Goal: Task Accomplishment & Management: Complete application form

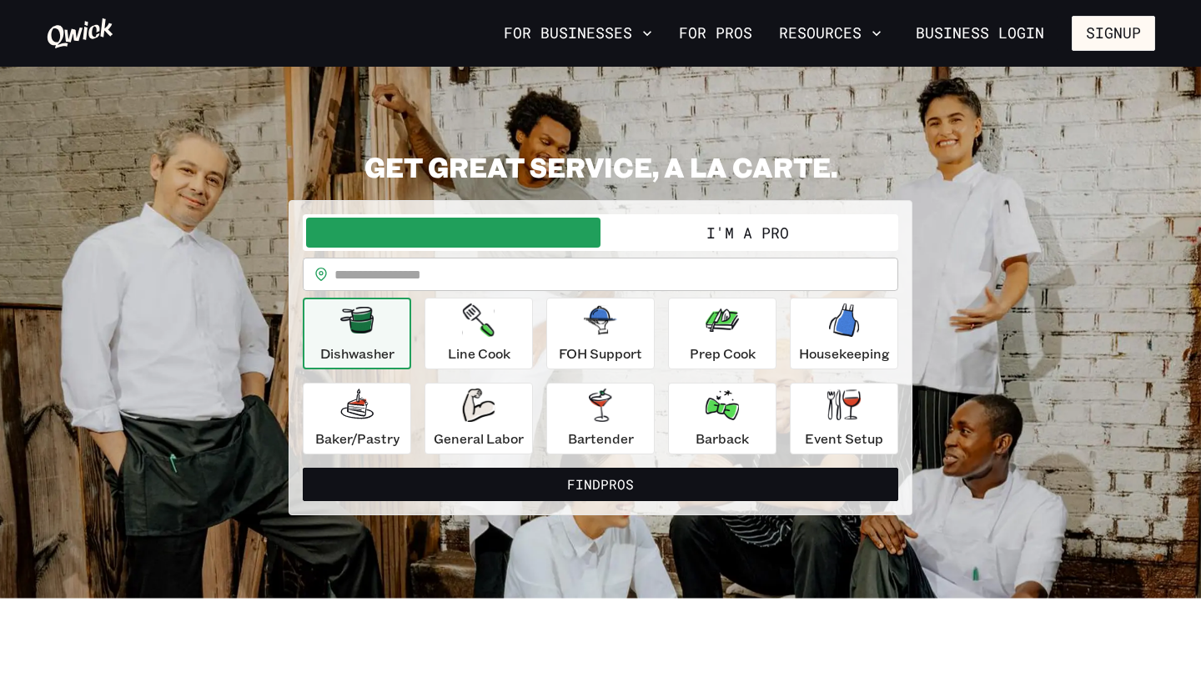
click at [737, 232] on button "I'm a Pro" at bounding box center [748, 233] width 294 height 30
click at [774, 238] on button "I'm a Pro" at bounding box center [748, 233] width 294 height 30
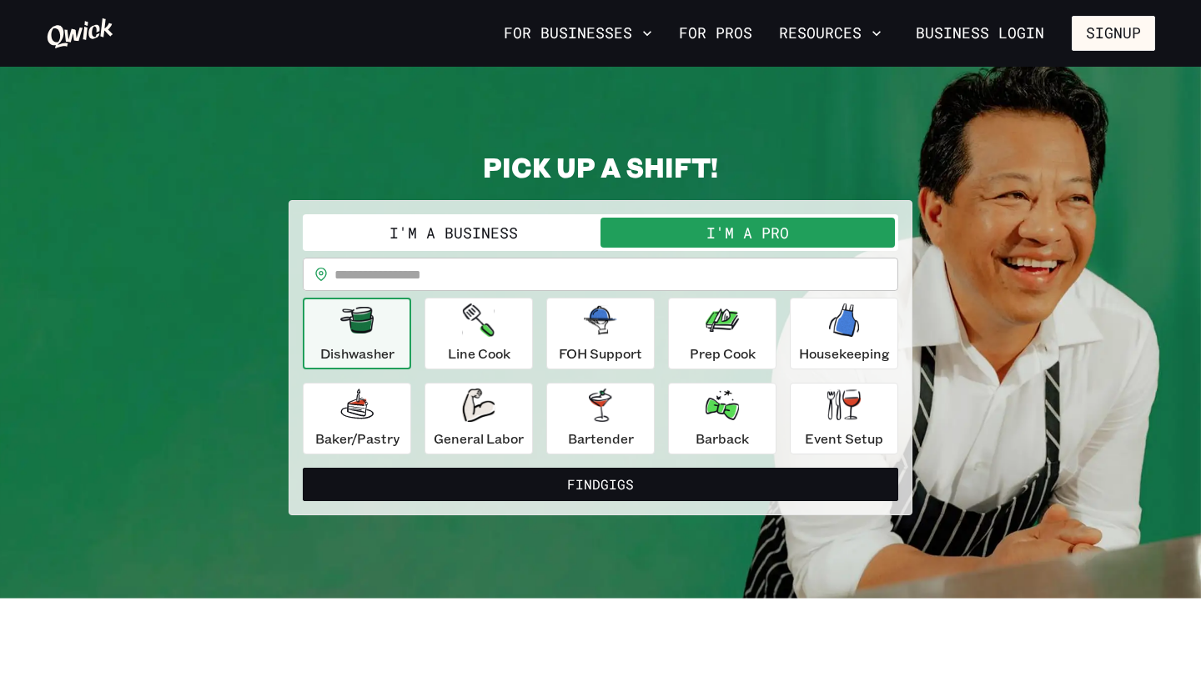
click at [415, 231] on button "I'm a Business" at bounding box center [453, 233] width 294 height 30
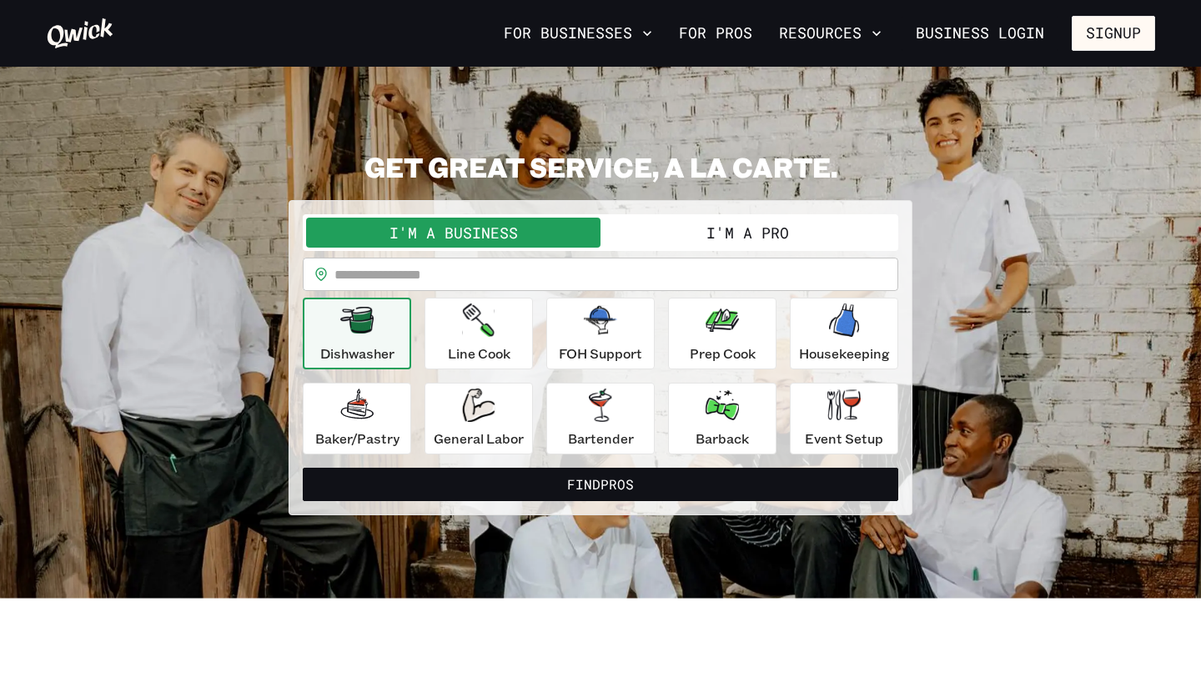
click at [776, 246] on button "I'm a Pro" at bounding box center [748, 233] width 294 height 30
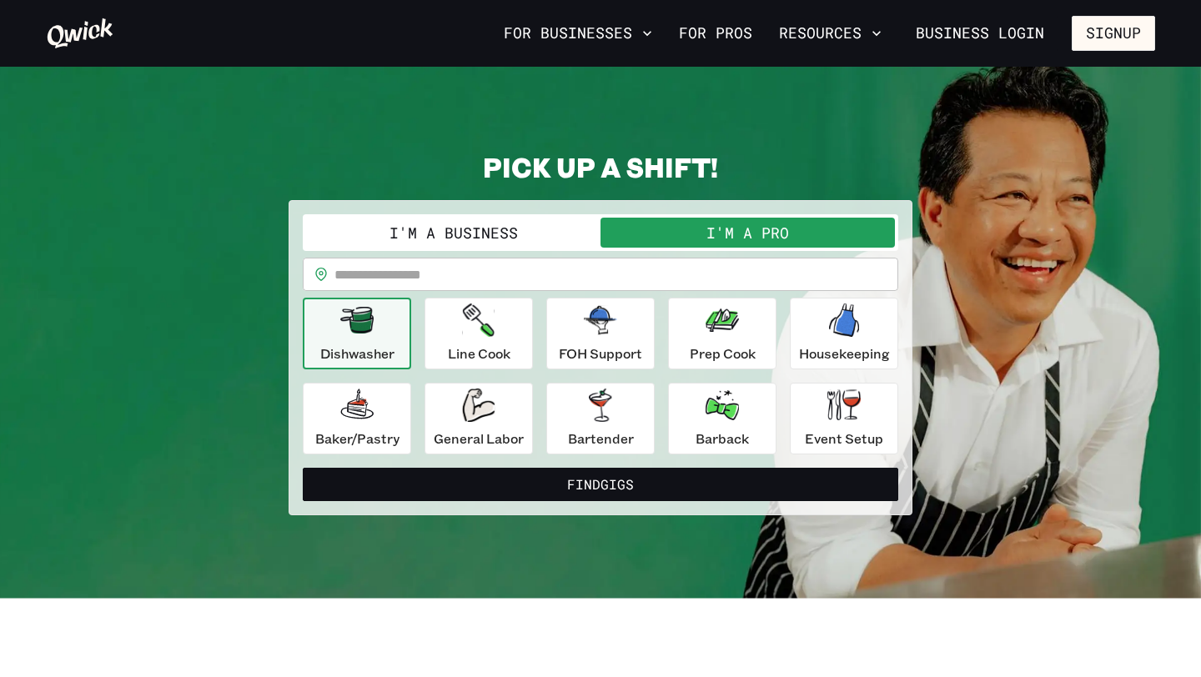
click at [479, 228] on button "I'm a Business" at bounding box center [453, 233] width 294 height 30
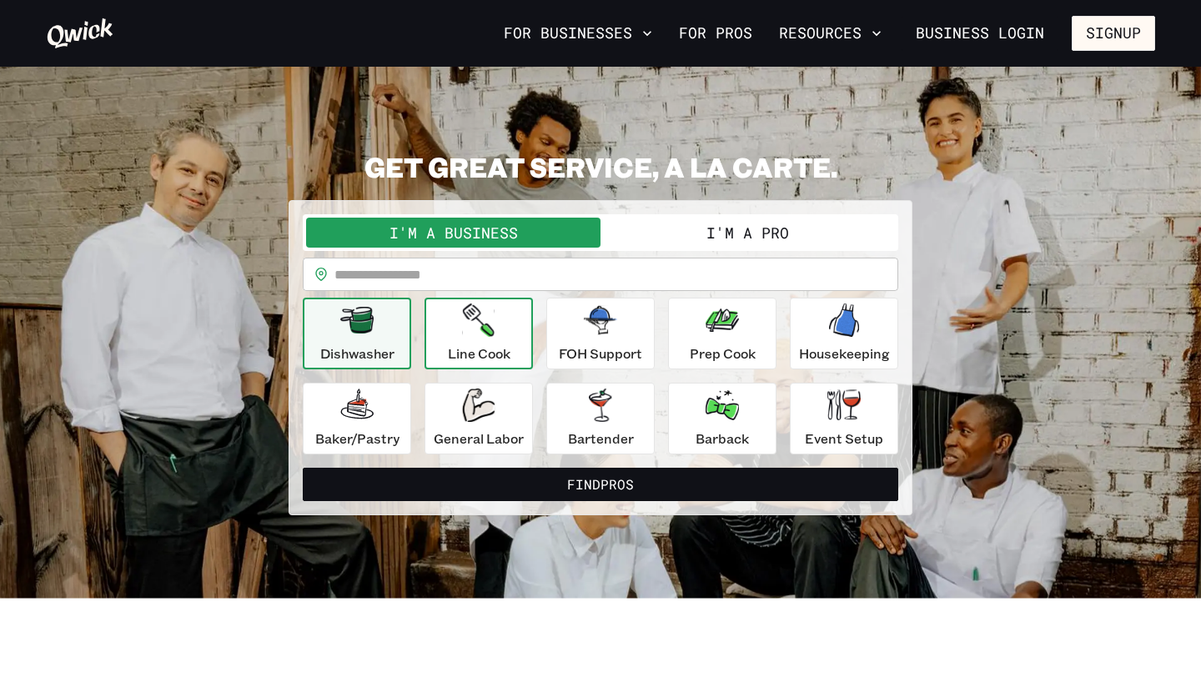
click at [488, 338] on div "Line Cook" at bounding box center [479, 334] width 63 height 60
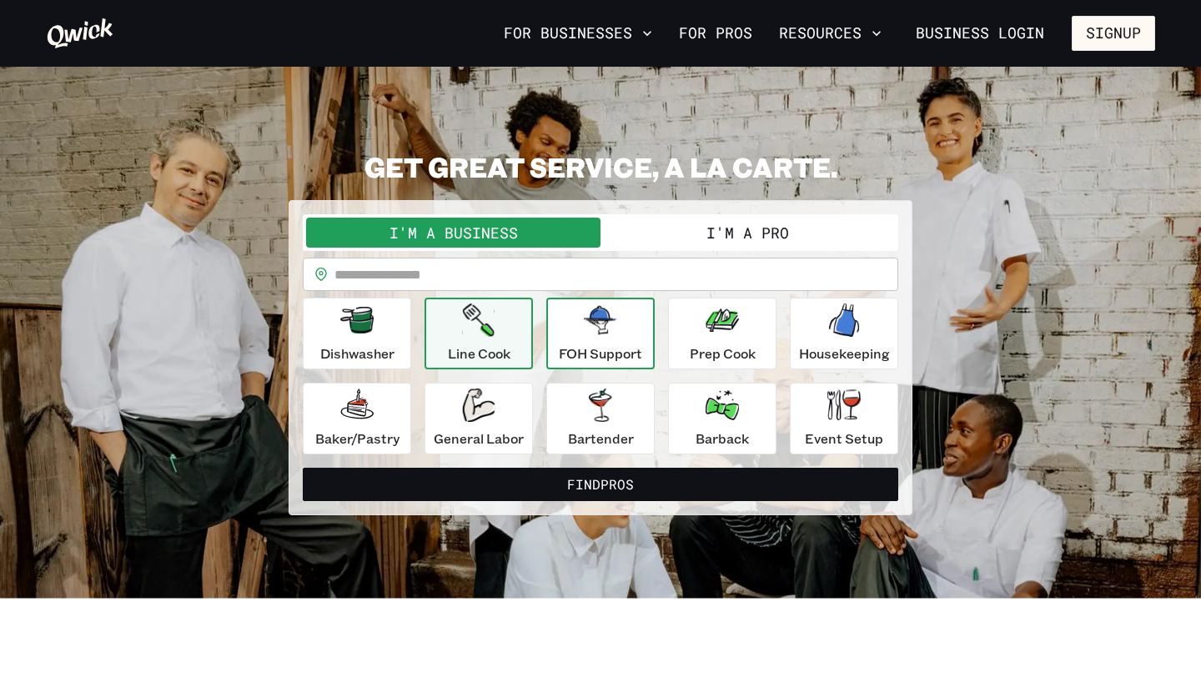
click at [621, 319] on div "FOH Support" at bounding box center [600, 334] width 83 height 60
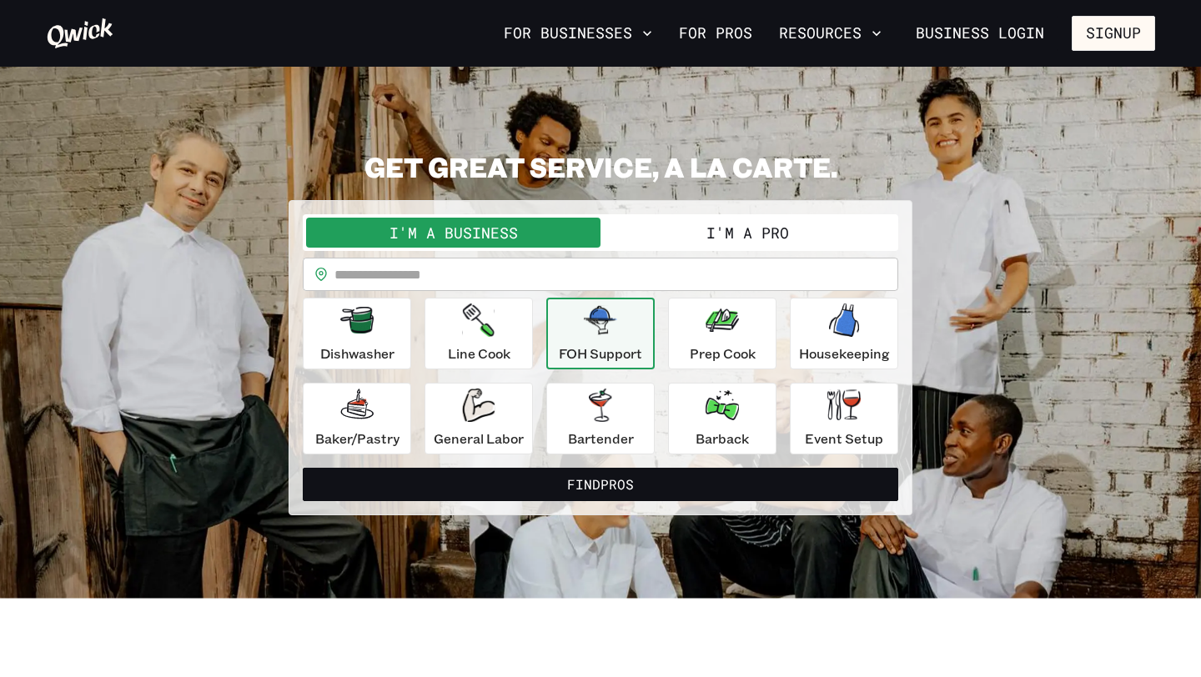
click at [675, 226] on button "I'm a Pro" at bounding box center [748, 233] width 294 height 30
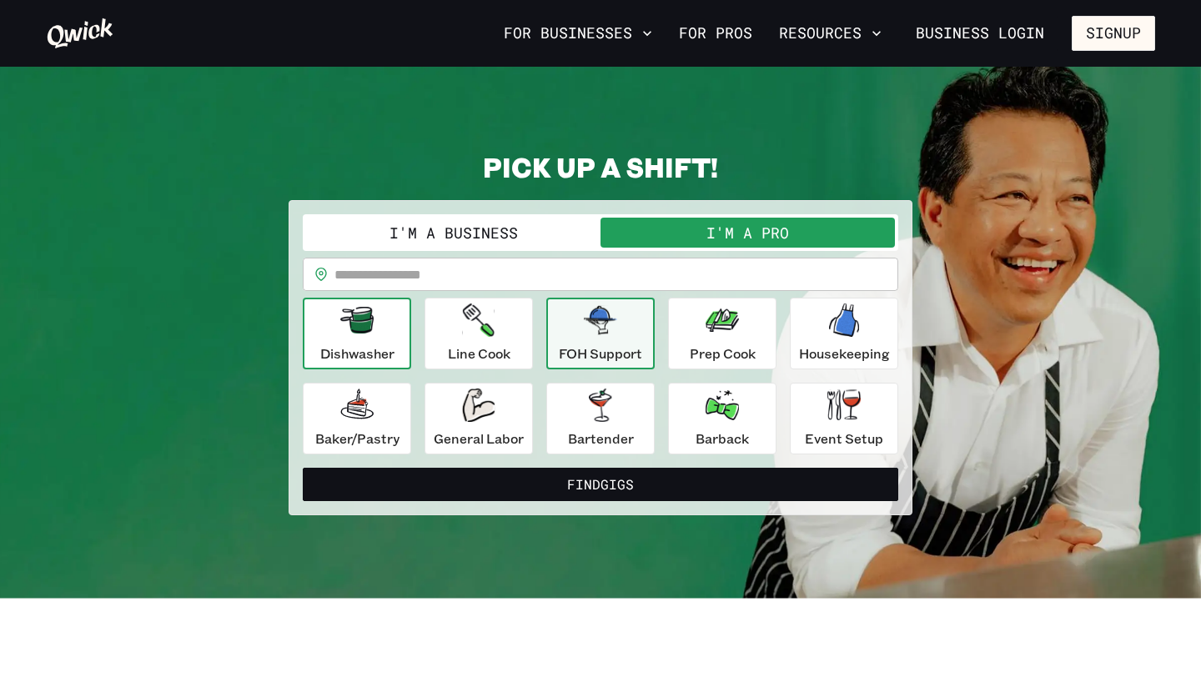
click at [371, 327] on icon "button" at bounding box center [356, 320] width 33 height 27
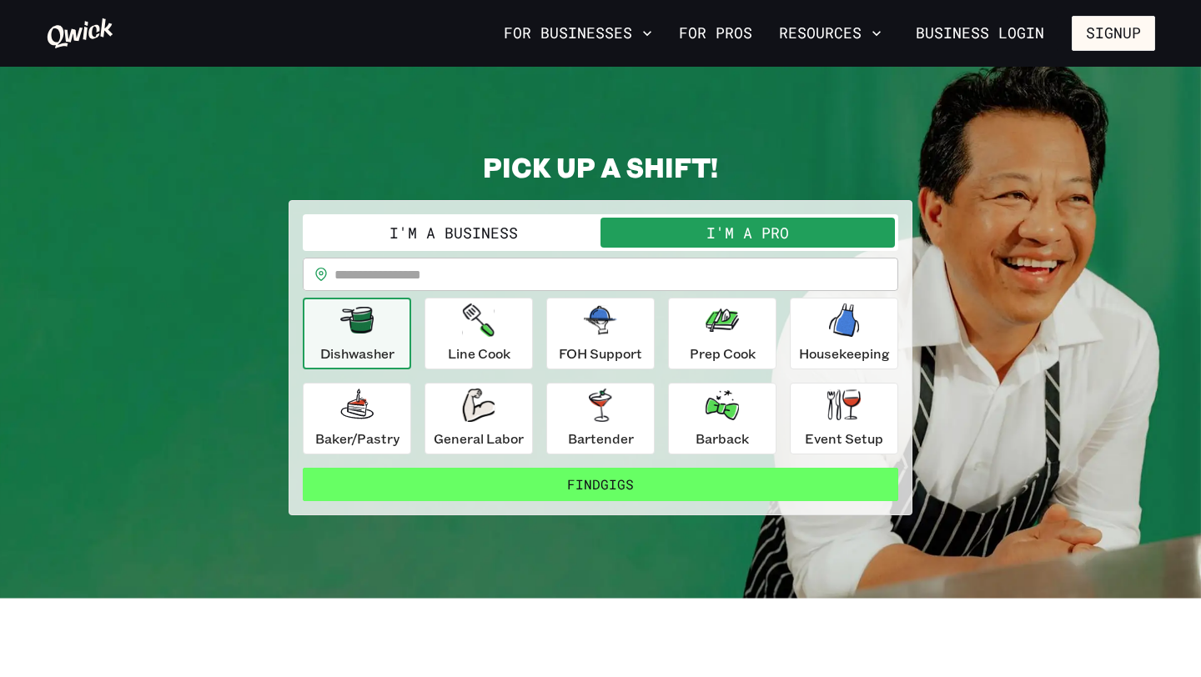
click at [658, 485] on button "Find Gigs" at bounding box center [601, 484] width 596 height 33
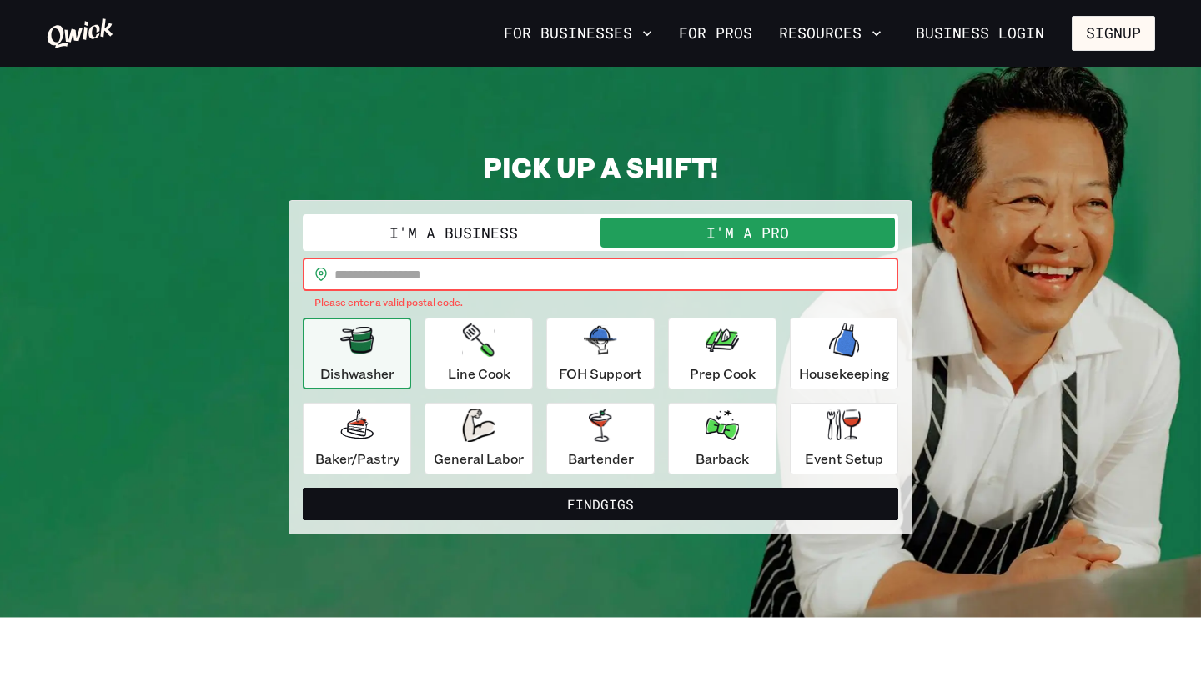
click at [523, 271] on input "text" at bounding box center [616, 274] width 564 height 33
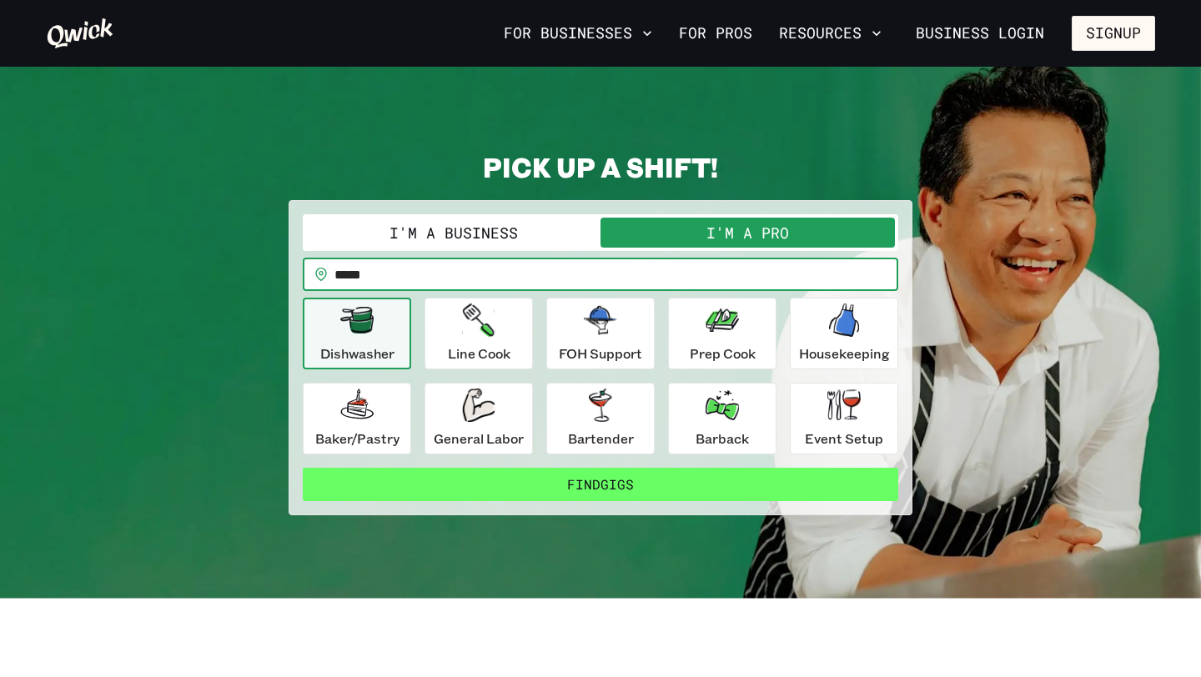
click at [629, 489] on button "Find Gigs" at bounding box center [601, 484] width 596 height 33
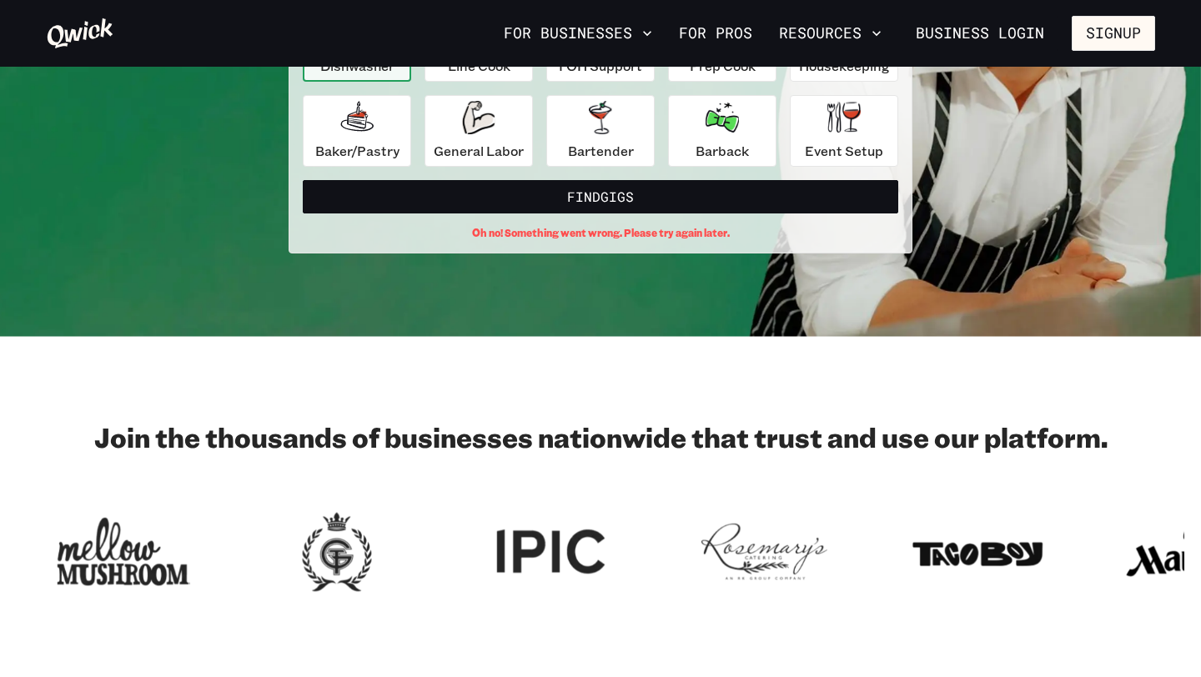
scroll to position [24, 0]
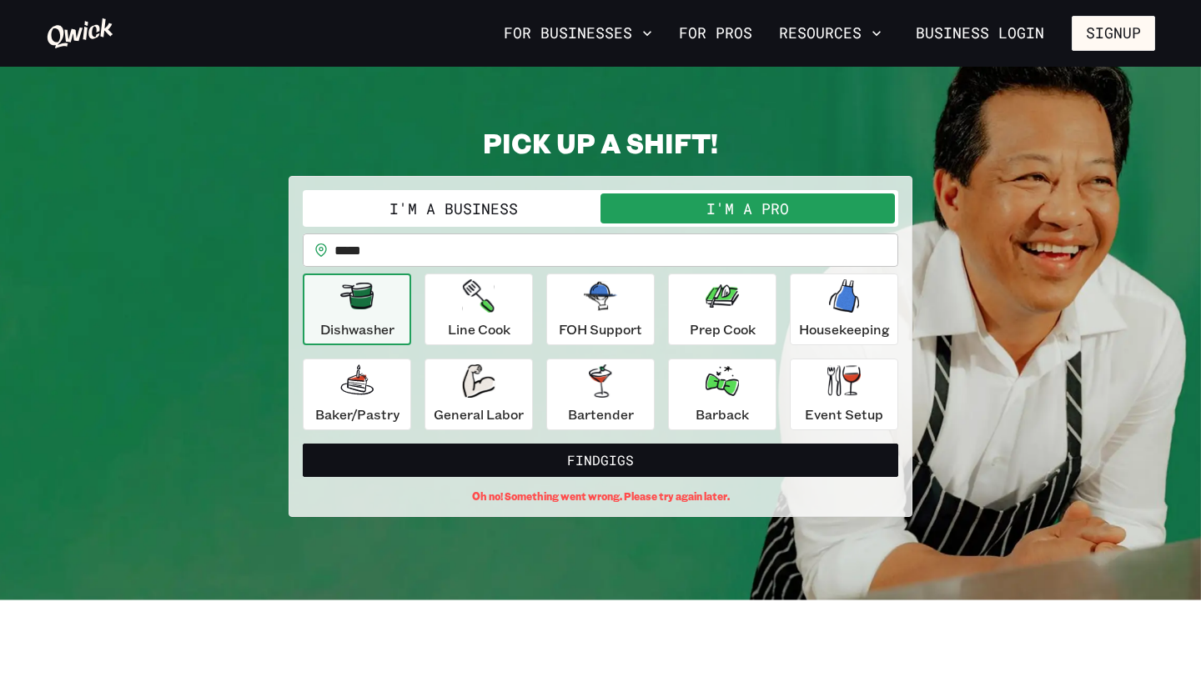
click at [360, 319] on p "Dishwasher" at bounding box center [357, 329] width 74 height 20
click at [466, 251] on input "*****" at bounding box center [616, 250] width 564 height 33
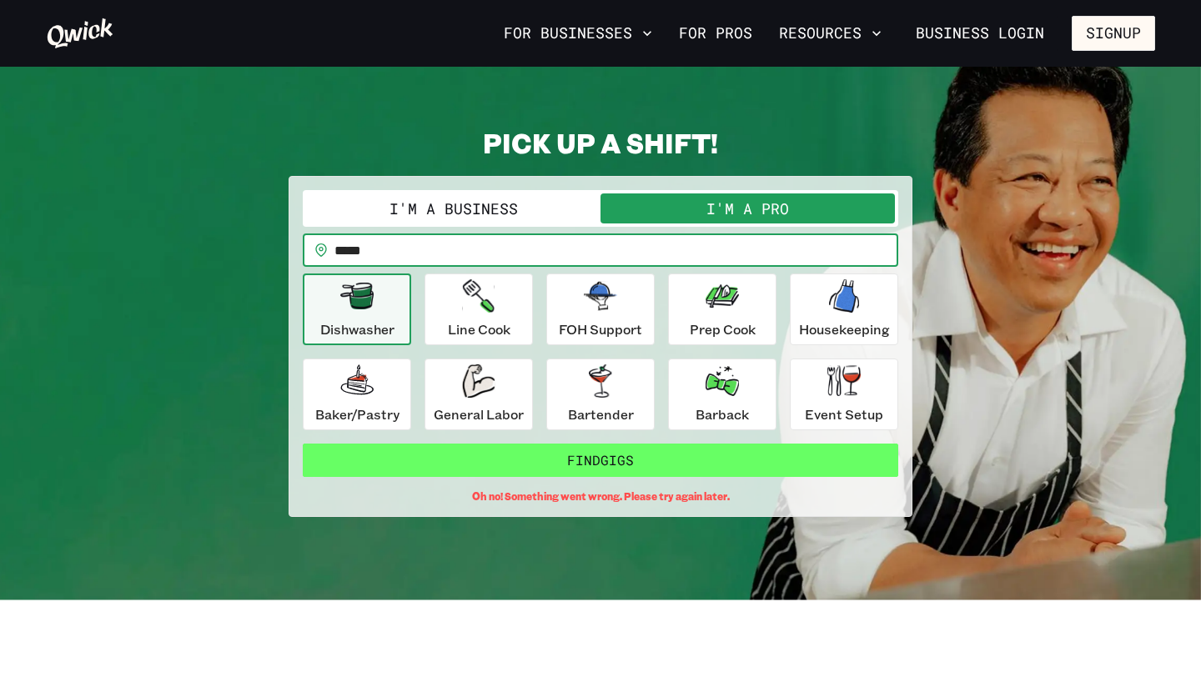
click at [562, 464] on button "Find Gigs" at bounding box center [601, 460] width 596 height 33
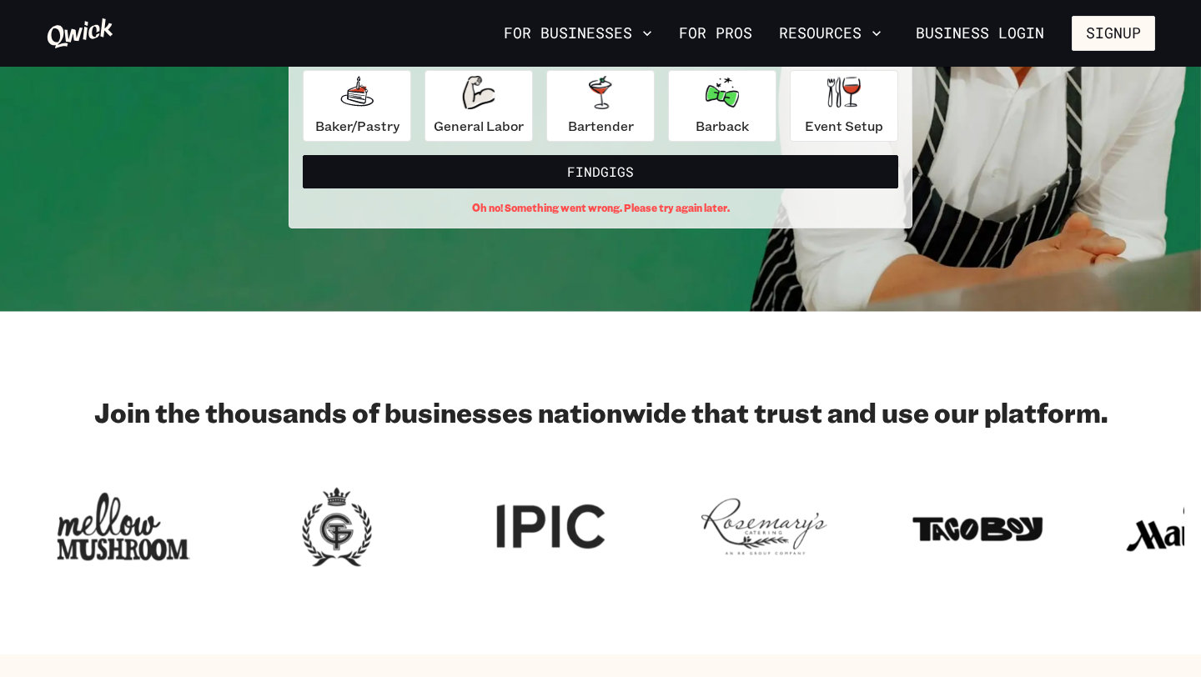
scroll to position [0, 0]
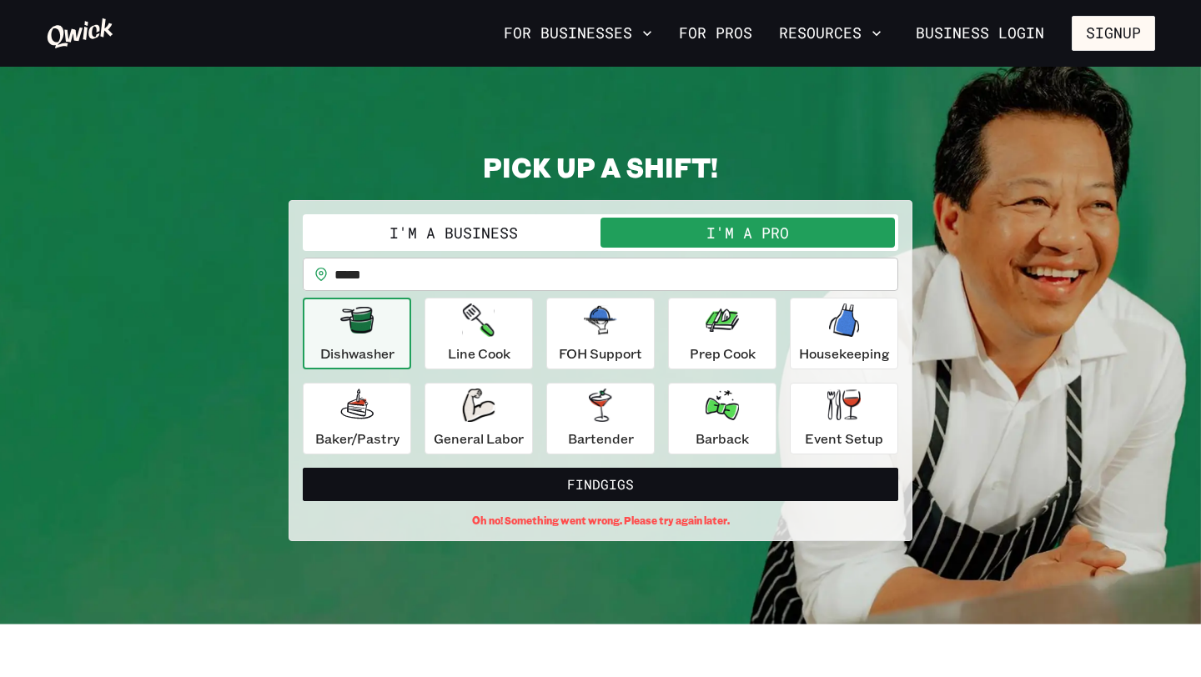
click at [454, 275] on input "*****" at bounding box center [616, 274] width 564 height 33
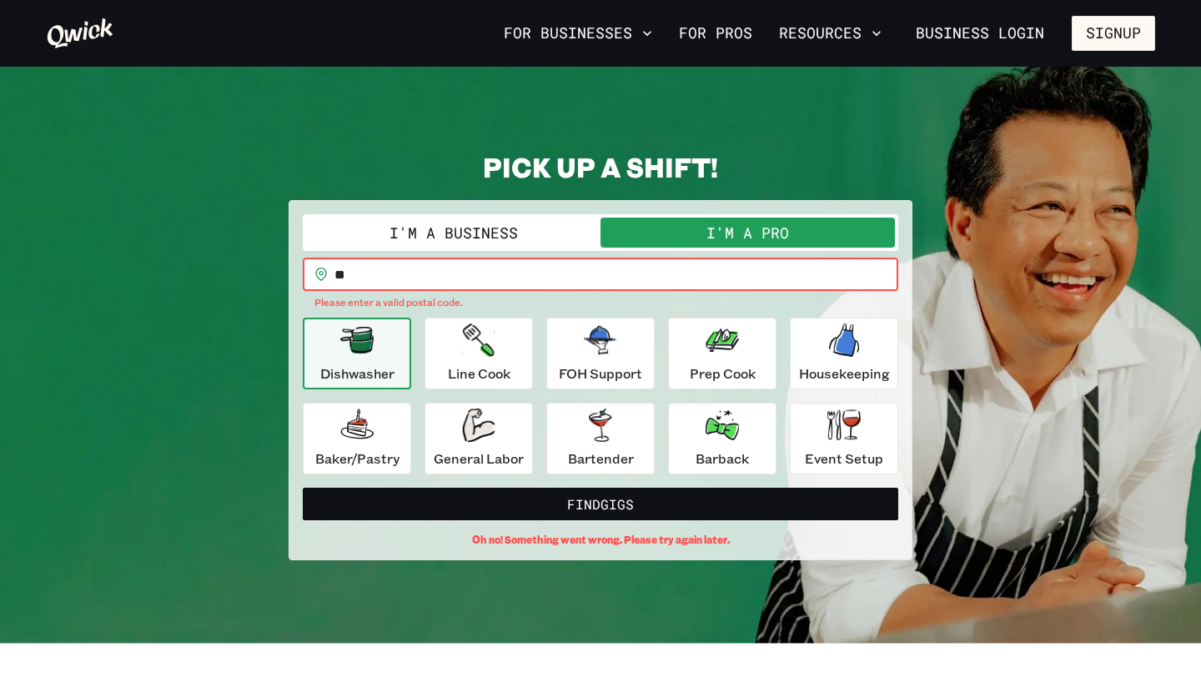
type input "*"
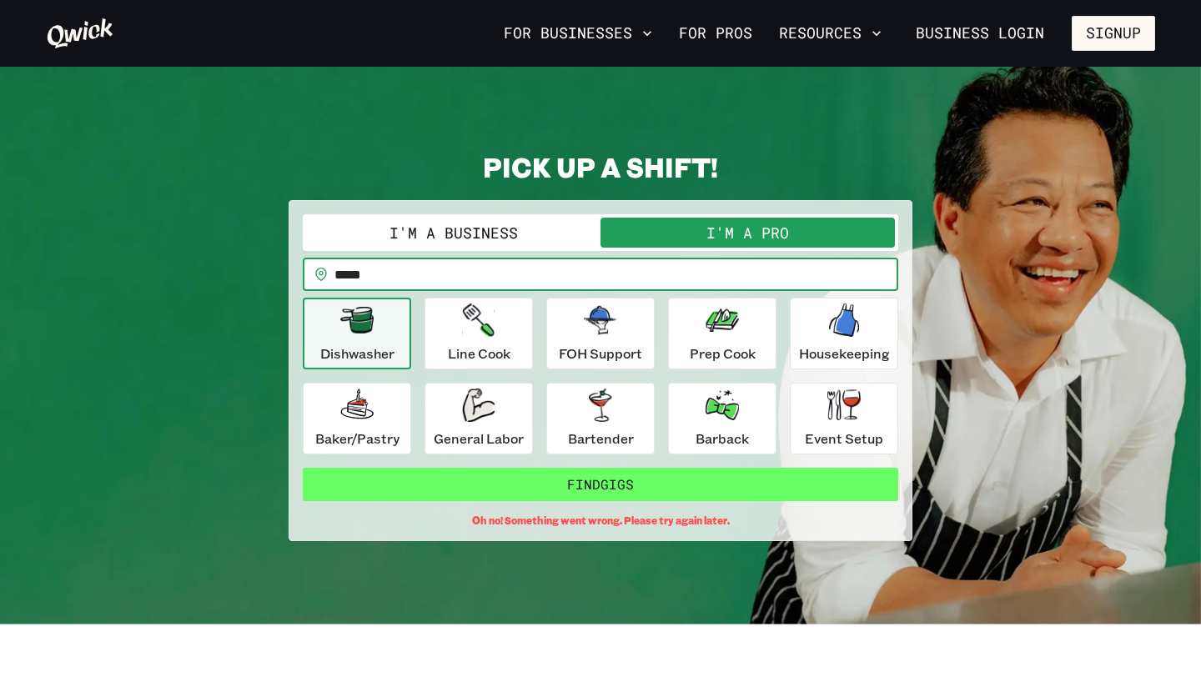
type input "*****"
click at [595, 479] on button "Find Gigs" at bounding box center [601, 484] width 596 height 33
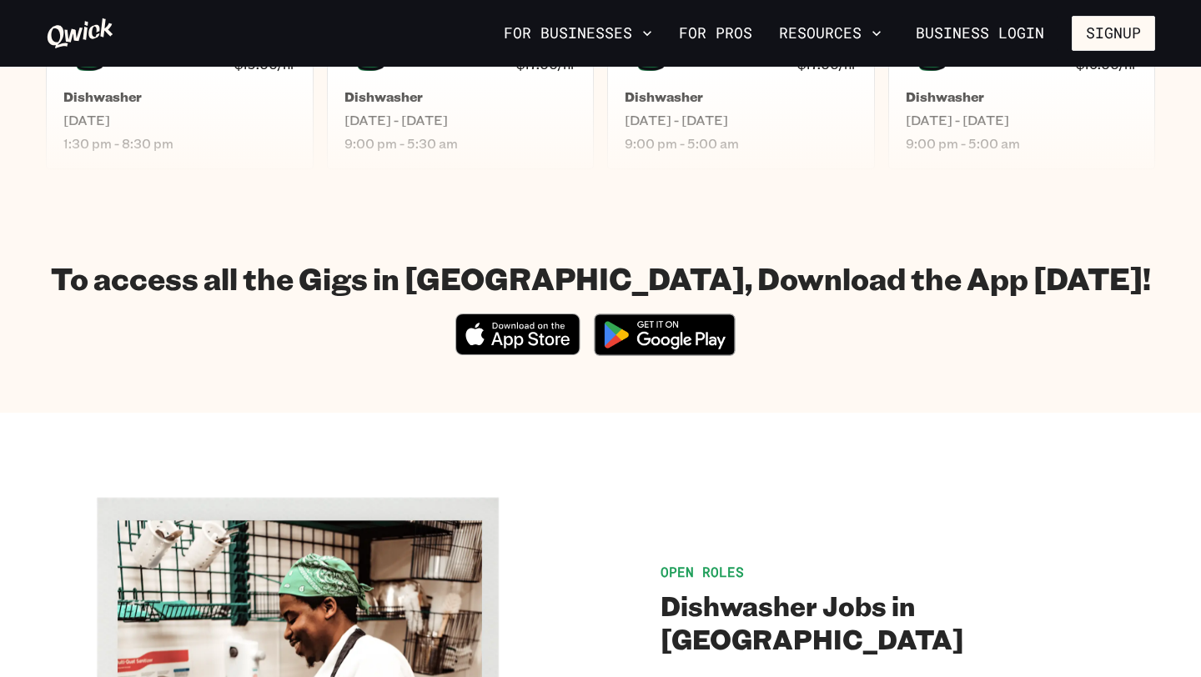
scroll to position [854, 0]
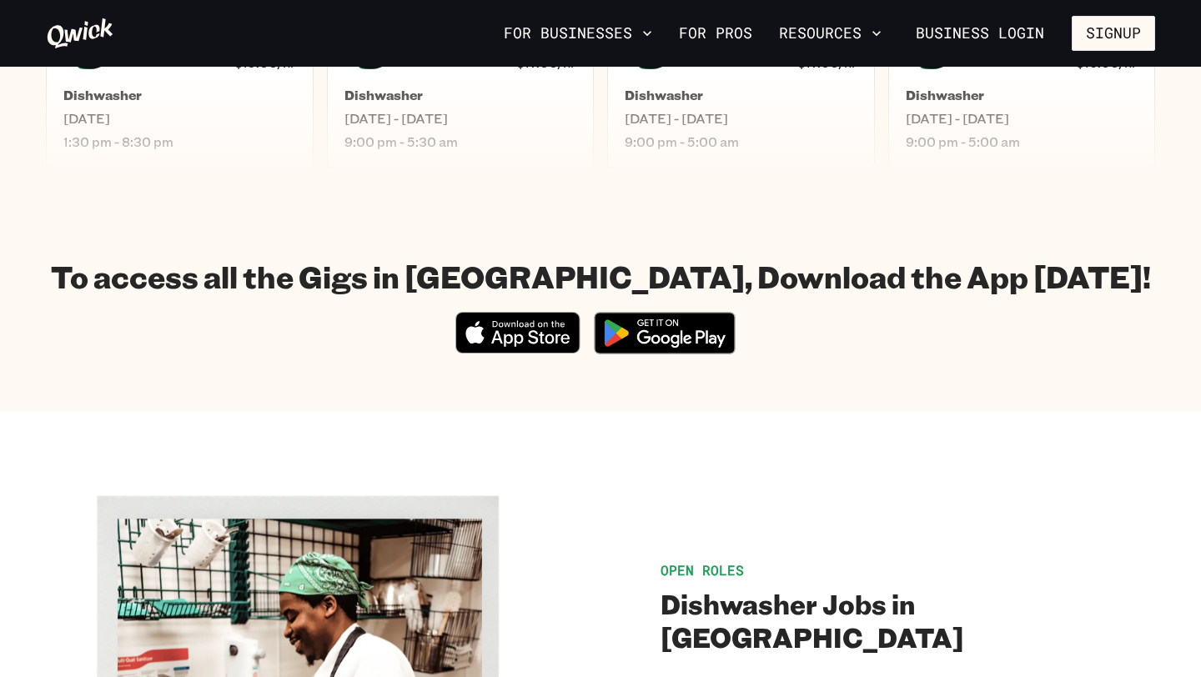
click at [520, 332] on icon "Download on the App Store" at bounding box center [517, 334] width 123 height 40
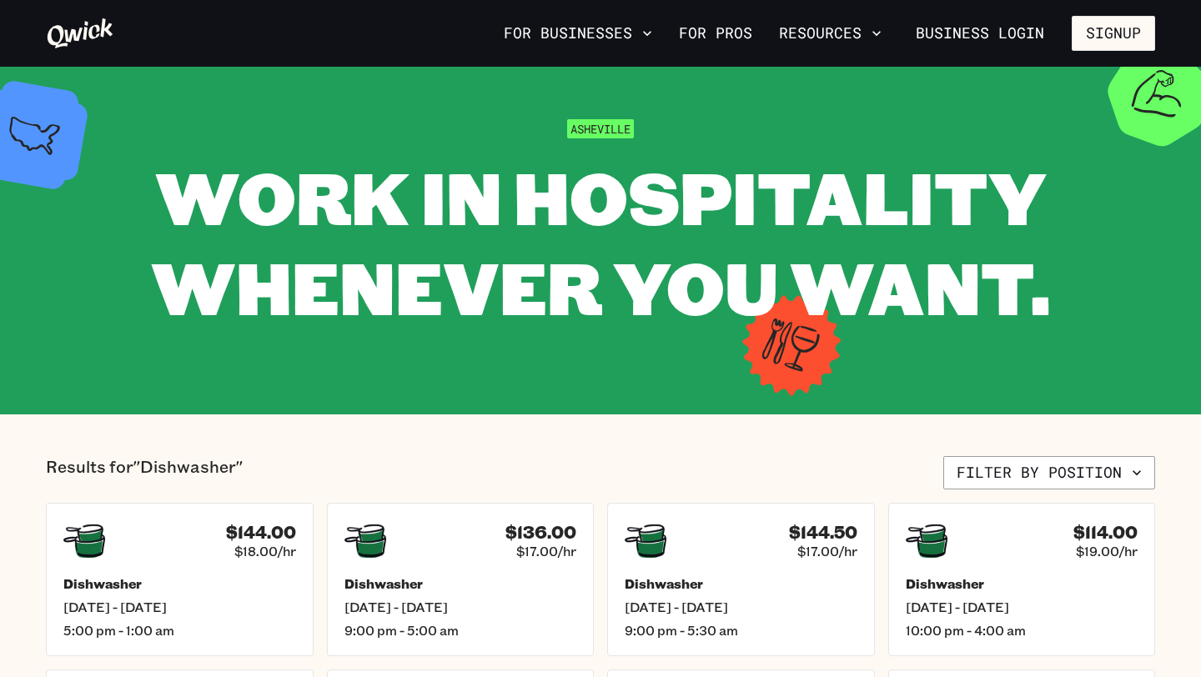
scroll to position [0, 0]
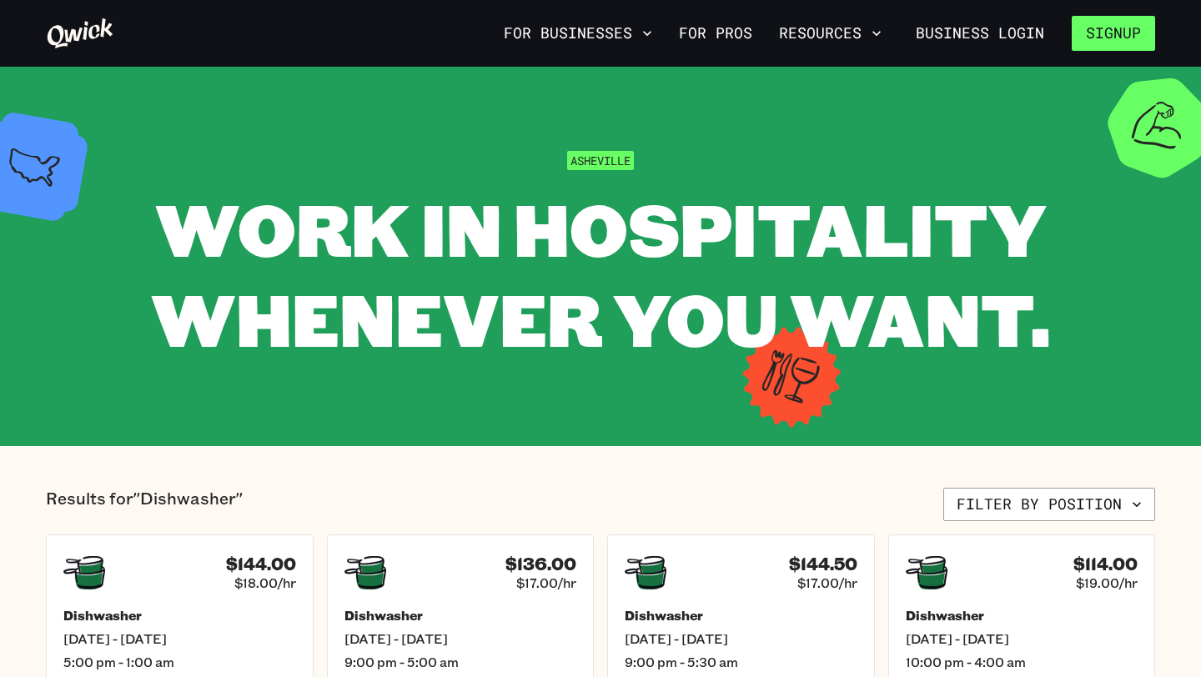
click at [1091, 37] on button "Signup" at bounding box center [1113, 33] width 83 height 35
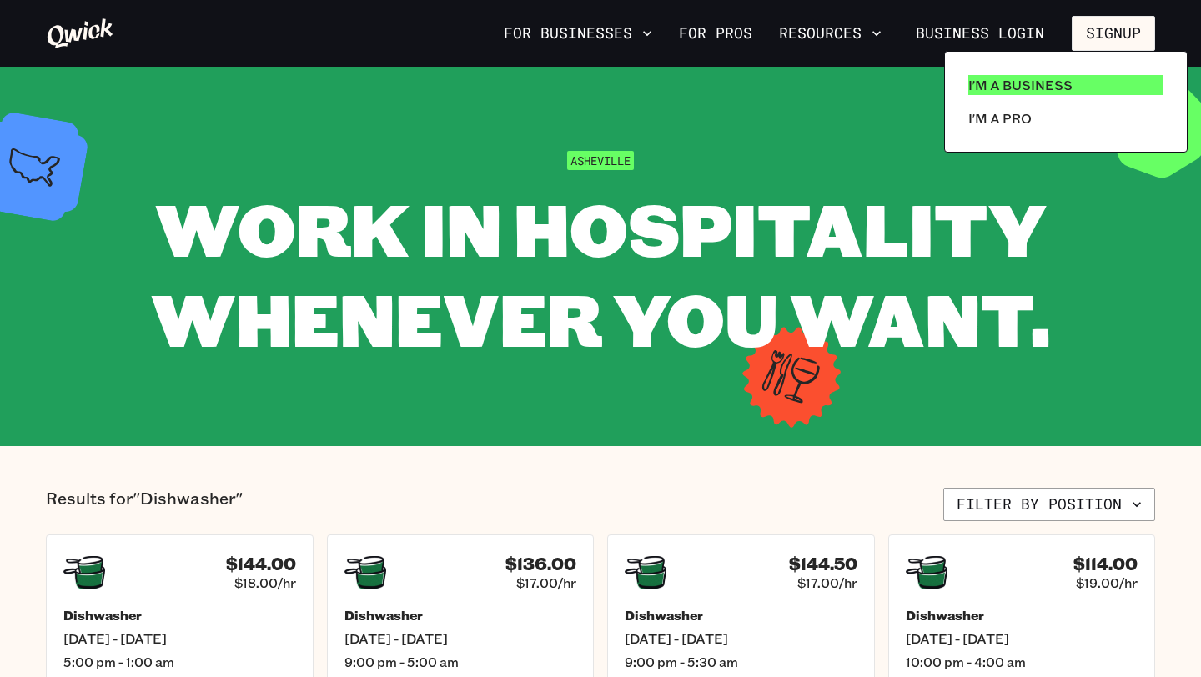
click at [1093, 83] on link "I'm a Business" at bounding box center [1066, 84] width 209 height 33
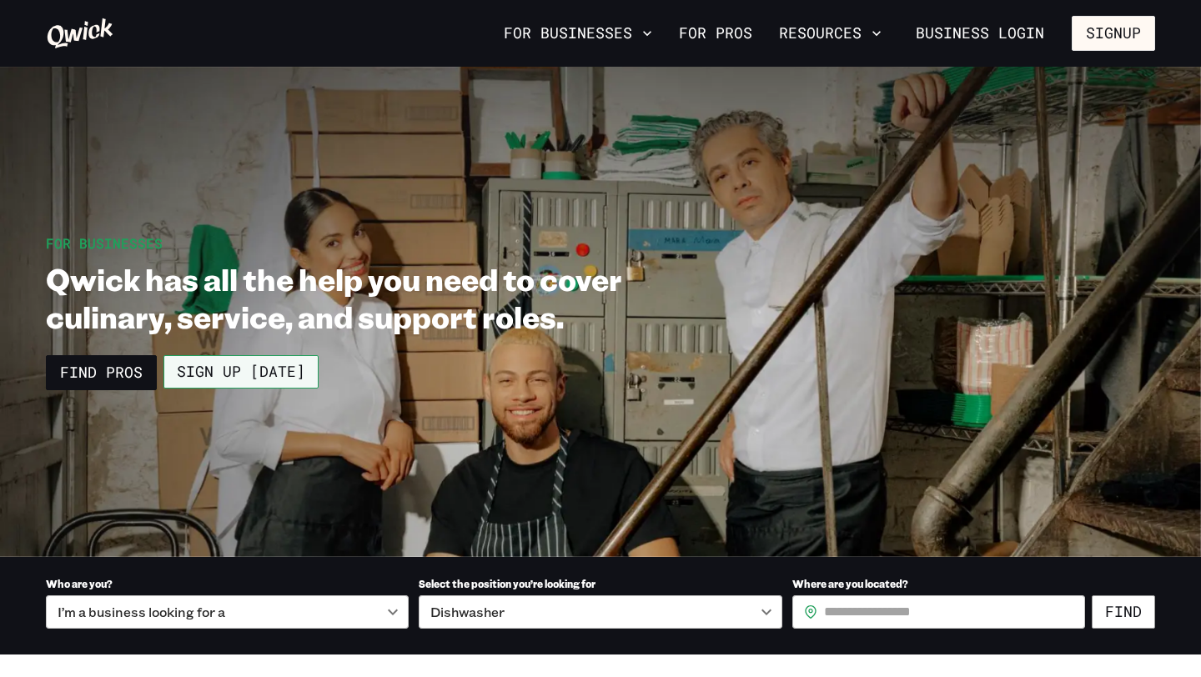
click at [191, 368] on link "Sign up [DATE]" at bounding box center [240, 371] width 155 height 33
click at [1122, 34] on button "Signup" at bounding box center [1113, 33] width 83 height 35
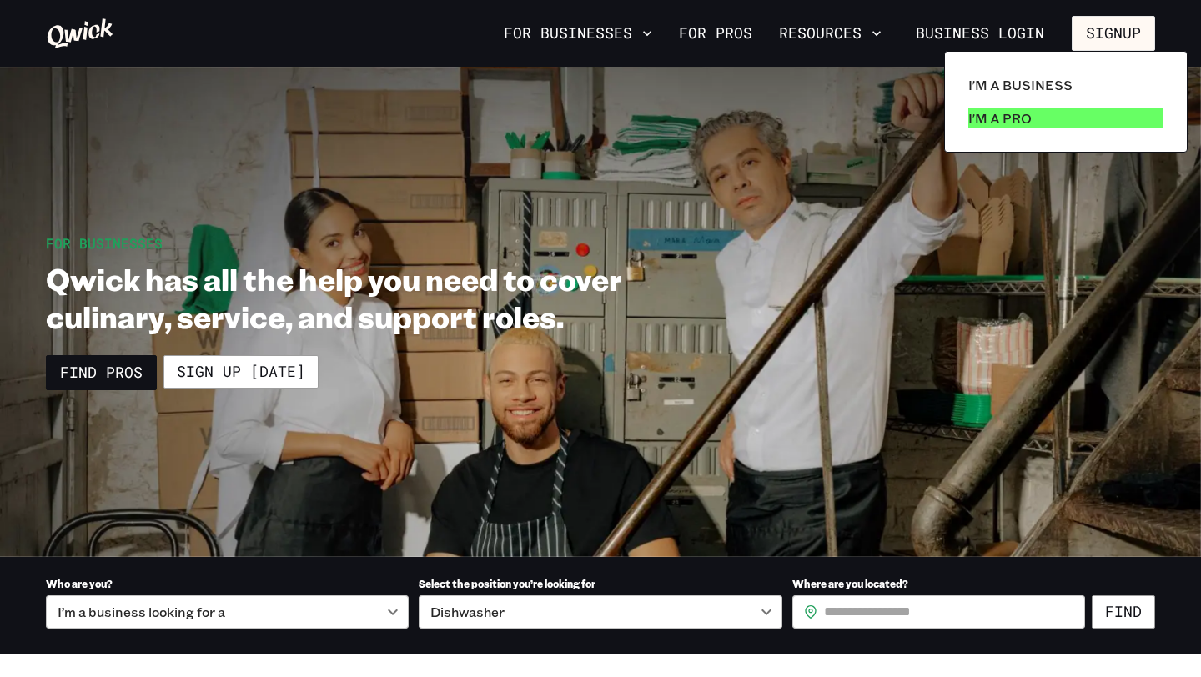
click at [1028, 118] on p "I'm a Pro" at bounding box center [999, 118] width 63 height 20
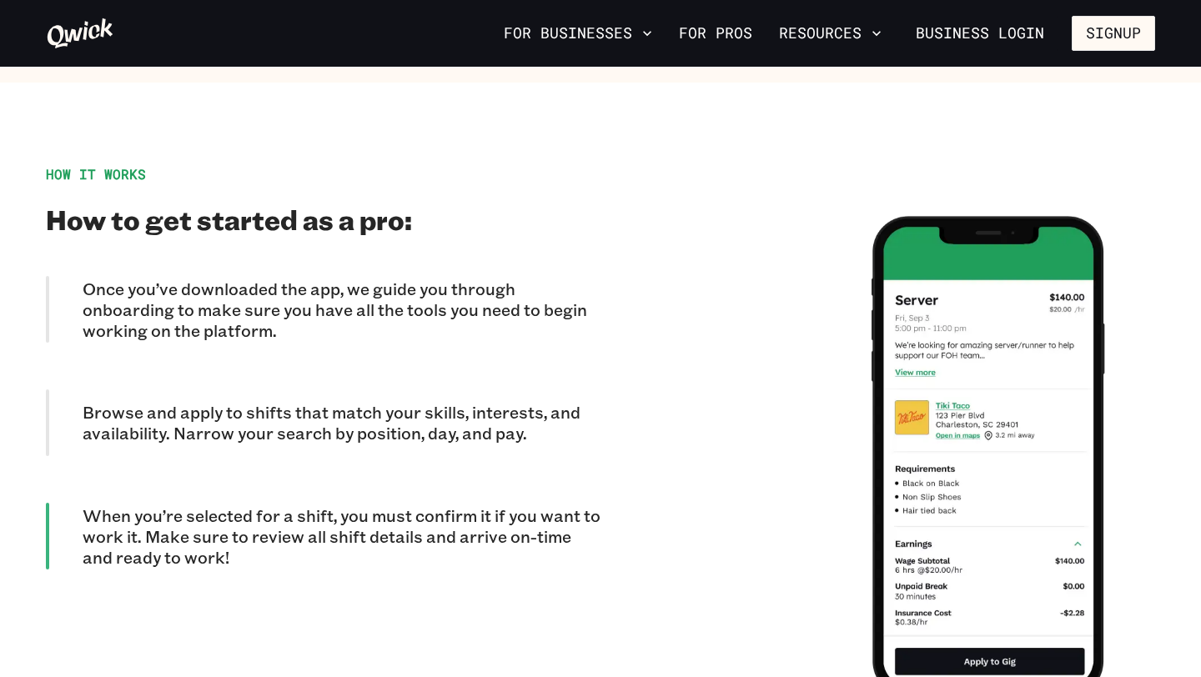
scroll to position [1598, 0]
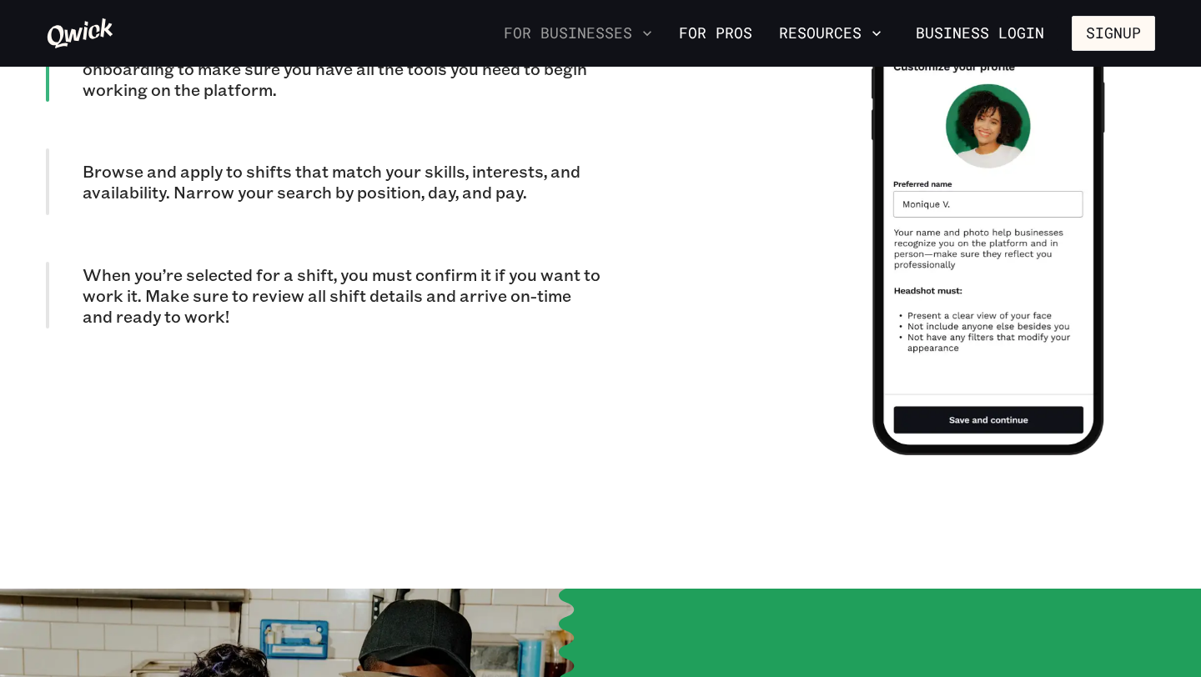
click at [656, 35] on icon "button" at bounding box center [647, 33] width 17 height 17
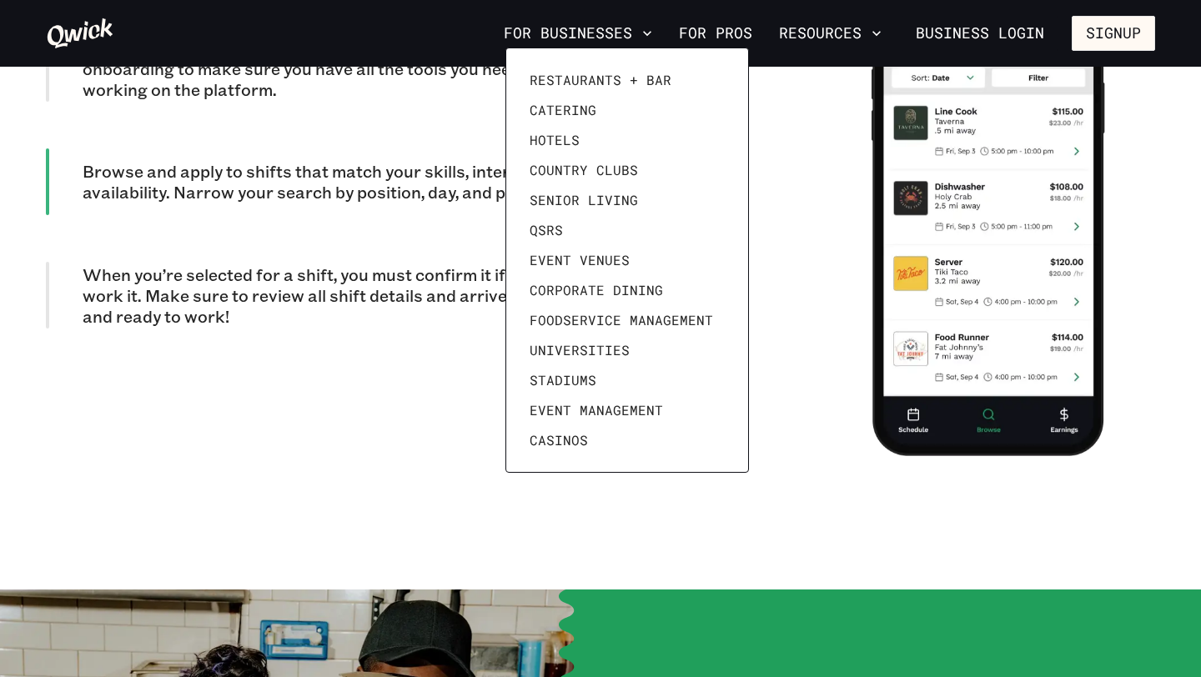
click at [639, 38] on div at bounding box center [600, 338] width 1201 height 677
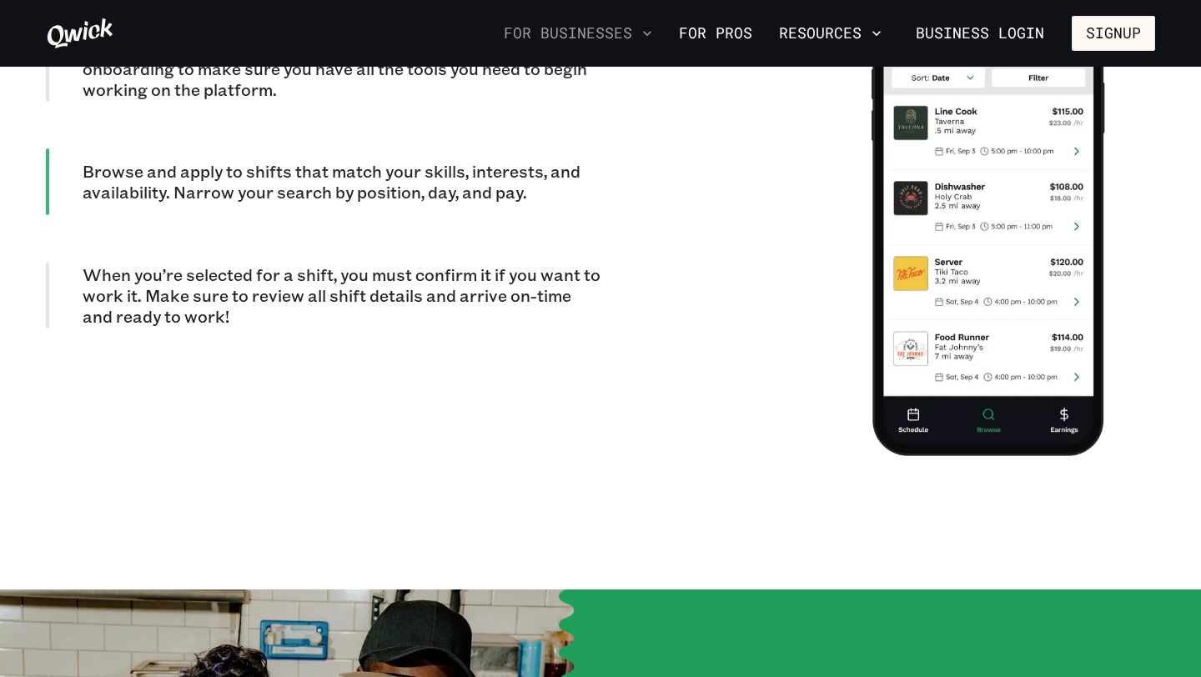
click at [646, 34] on icon "button" at bounding box center [647, 33] width 17 height 17
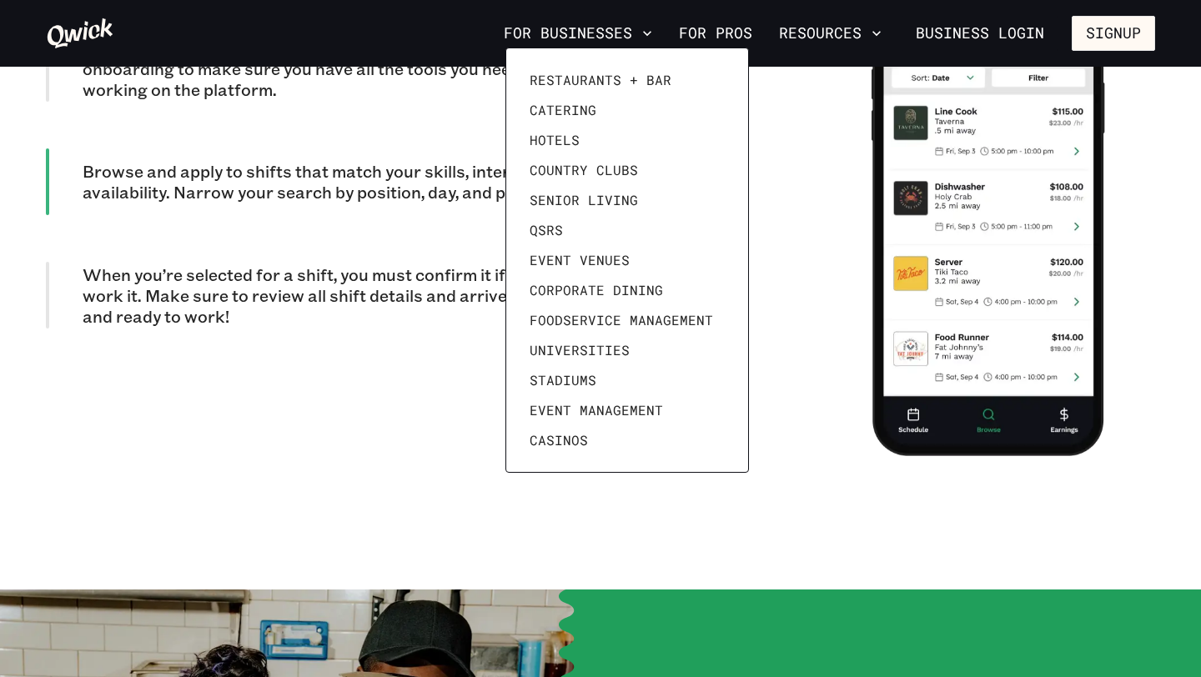
click at [255, 284] on div at bounding box center [600, 338] width 1201 height 677
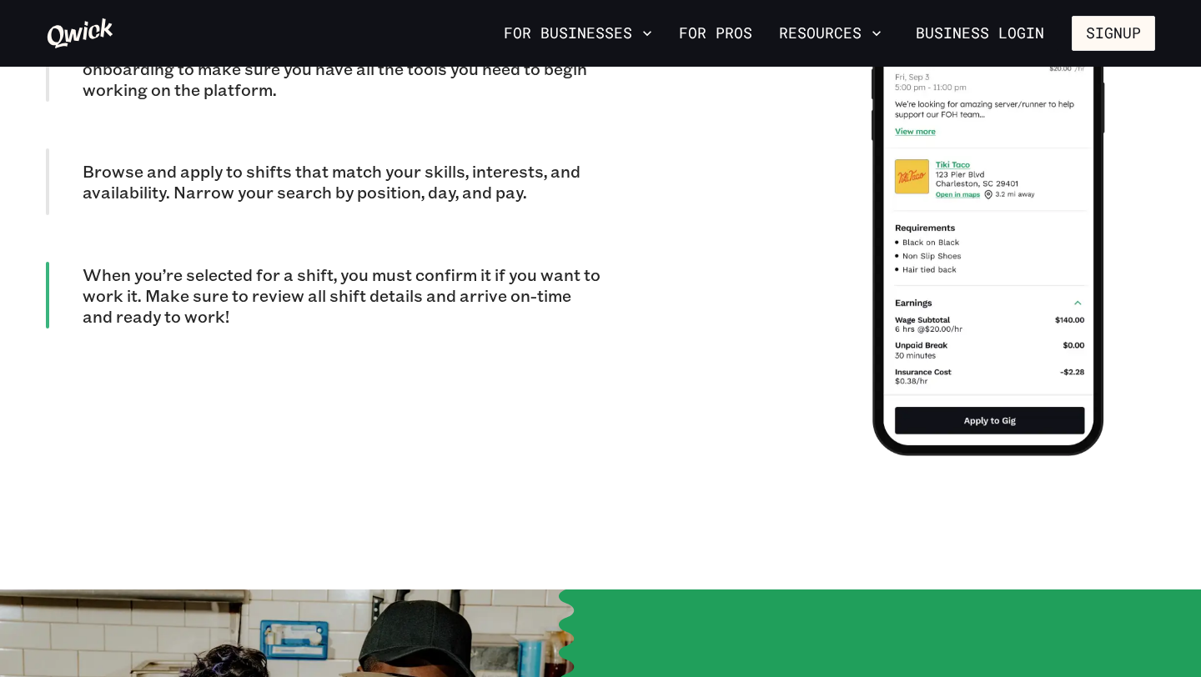
click at [83, 41] on icon at bounding box center [80, 33] width 68 height 33
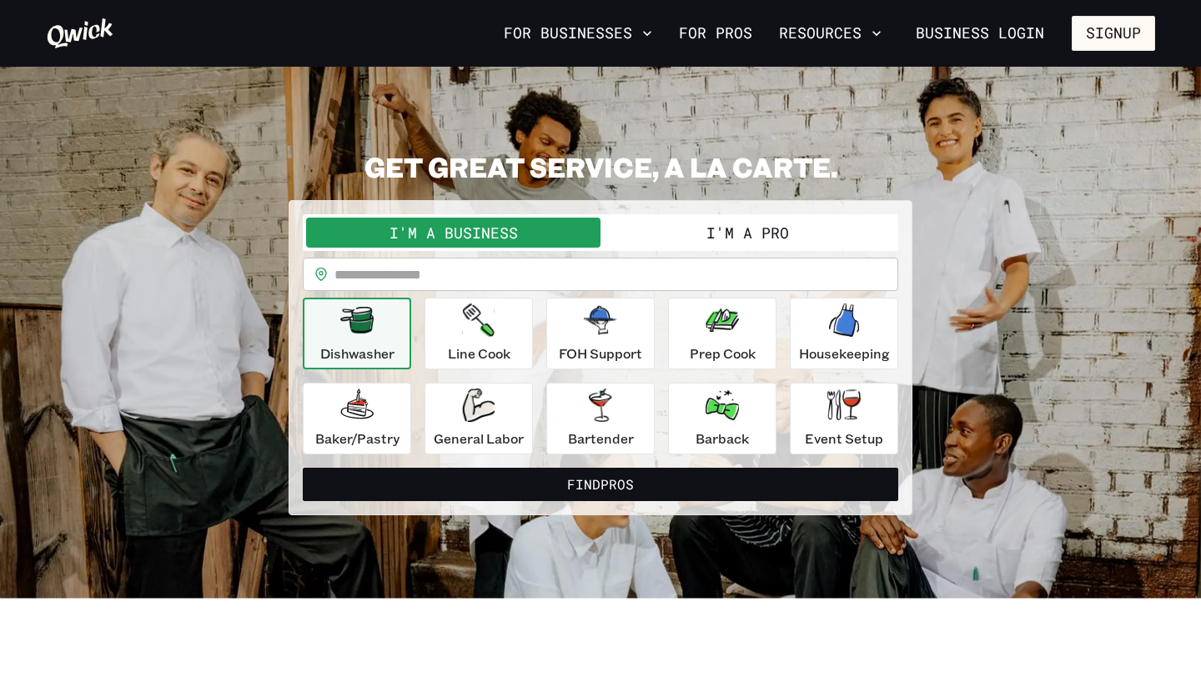
click at [795, 238] on button "I'm a Pro" at bounding box center [748, 233] width 294 height 30
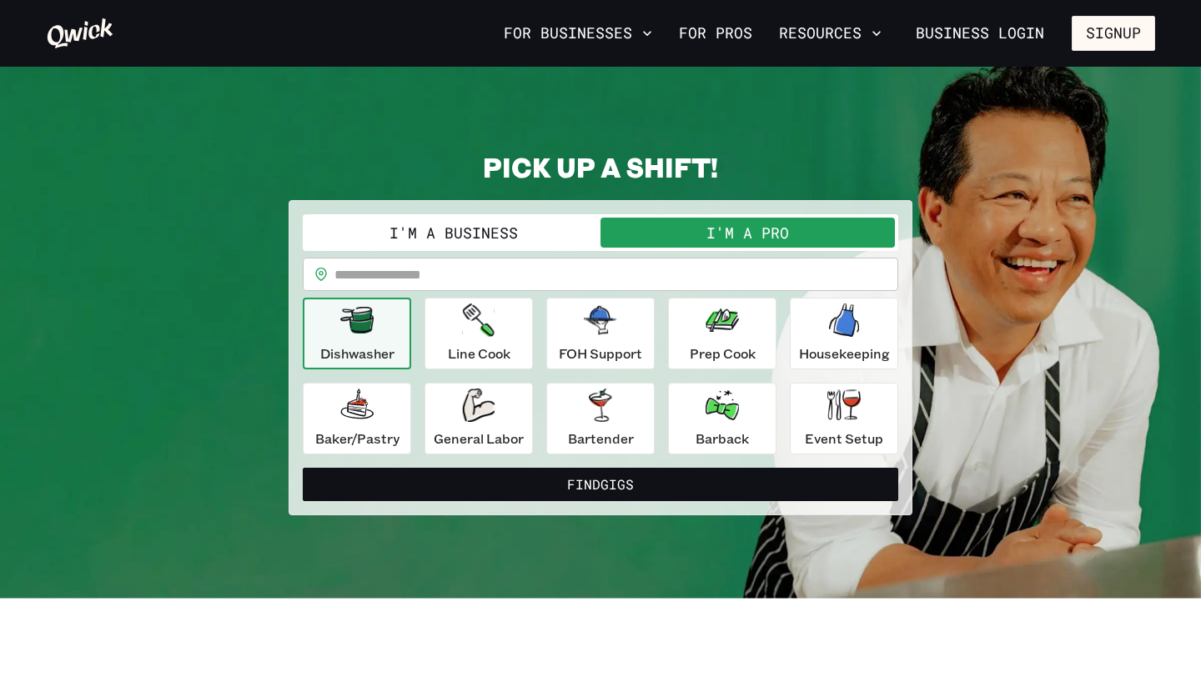
click at [1154, 13] on div "For Businesses For Pros Resources Business Login Signup" at bounding box center [600, 33] width 1201 height 67
click at [1119, 43] on button "Signup" at bounding box center [1113, 33] width 83 height 35
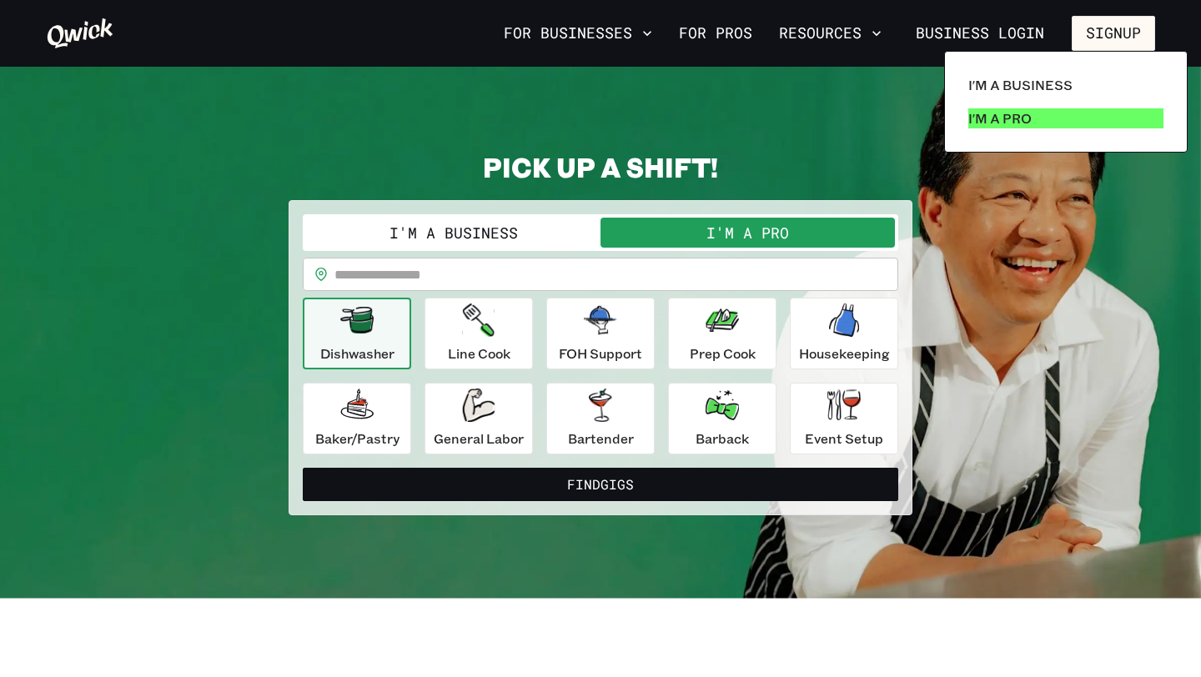
click at [1057, 110] on link "I'm a Pro" at bounding box center [1066, 118] width 209 height 33
click at [1043, 122] on link "I'm a Pro" at bounding box center [1066, 118] width 209 height 33
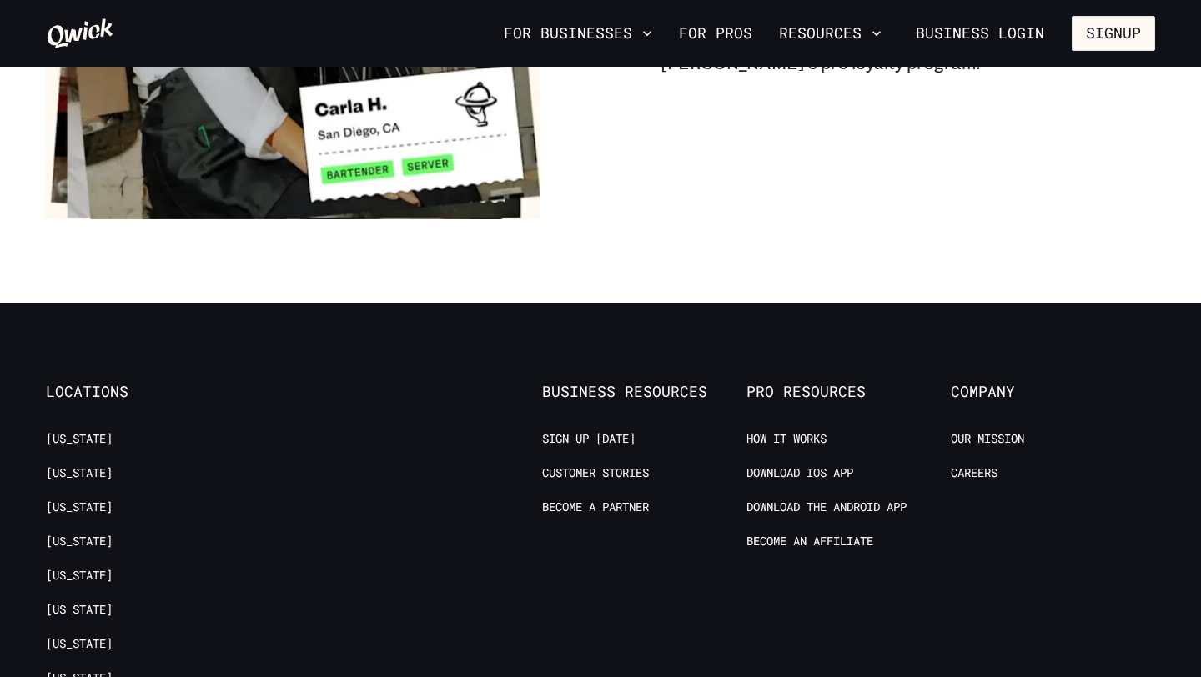
scroll to position [3014, 0]
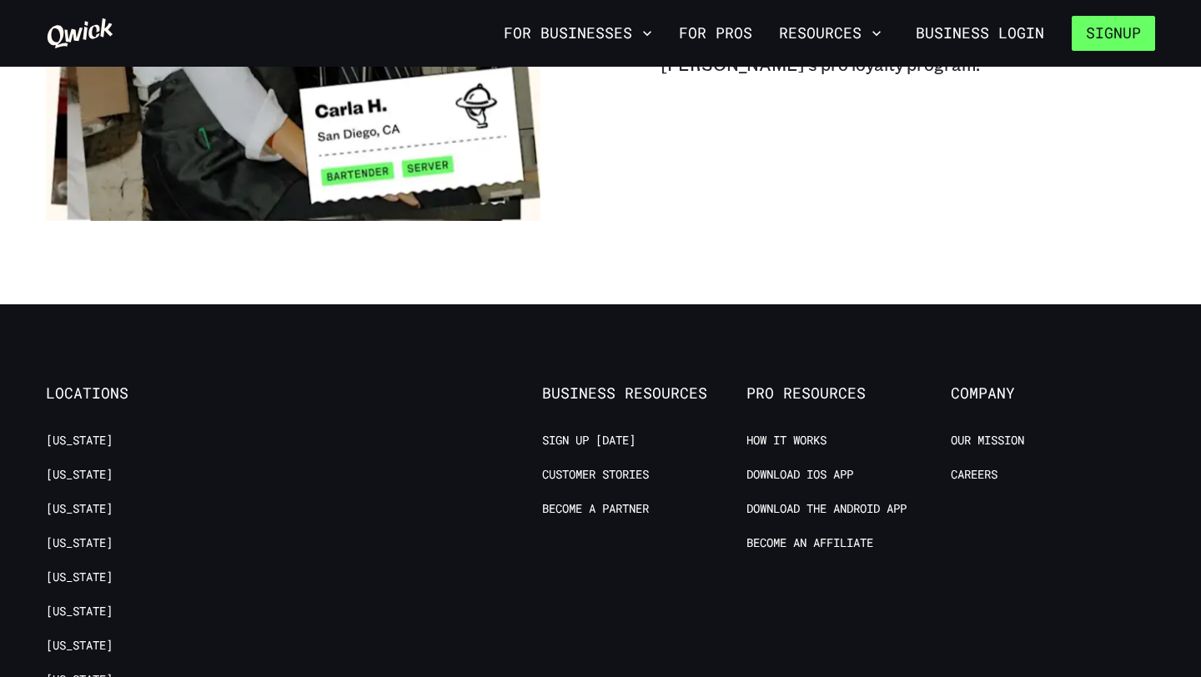
click at [1133, 24] on button "Signup" at bounding box center [1113, 33] width 83 height 35
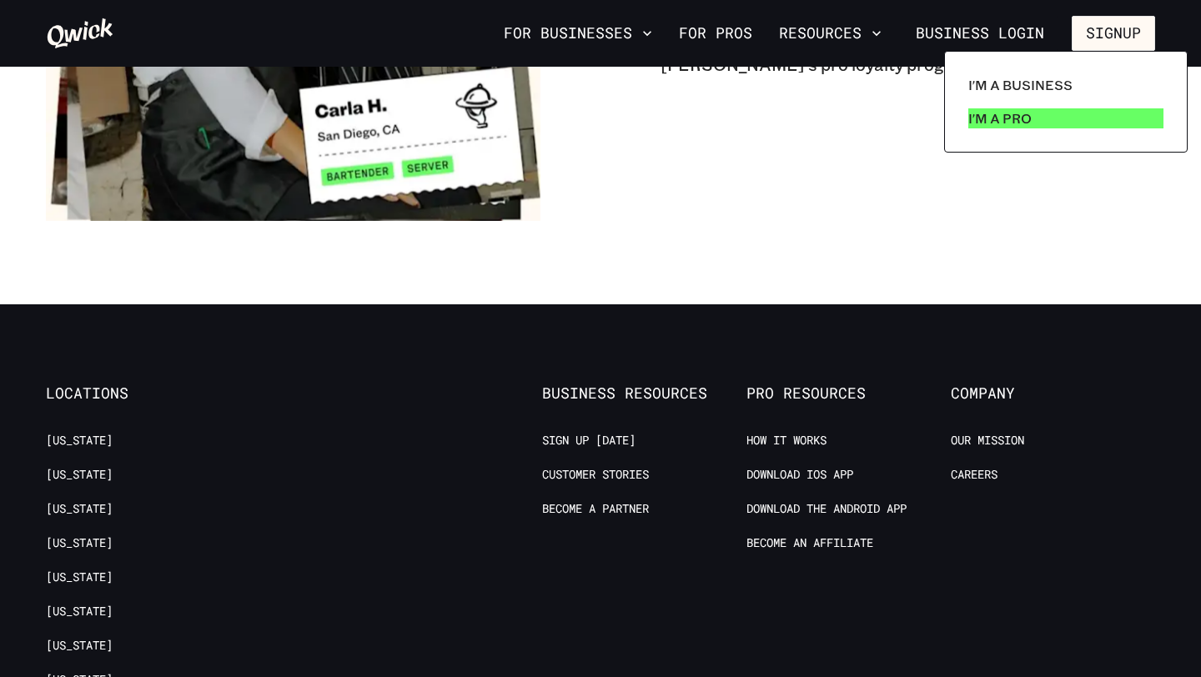
click at [1048, 118] on link "I'm a Pro" at bounding box center [1066, 118] width 209 height 33
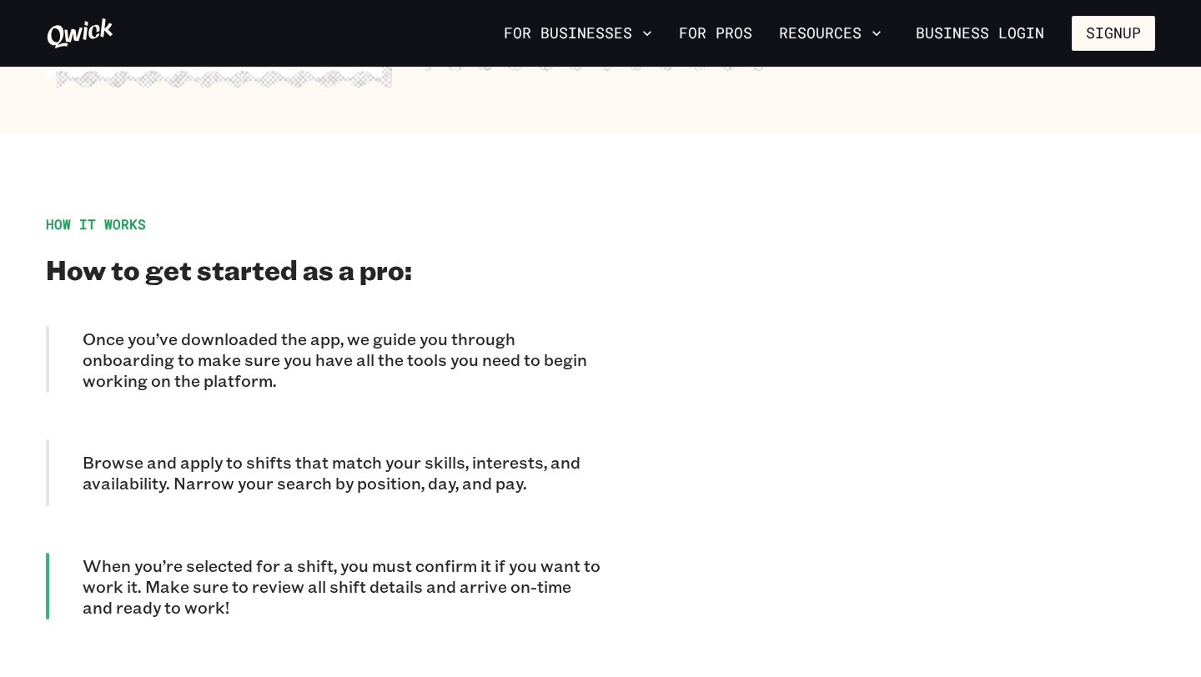
scroll to position [1451, 0]
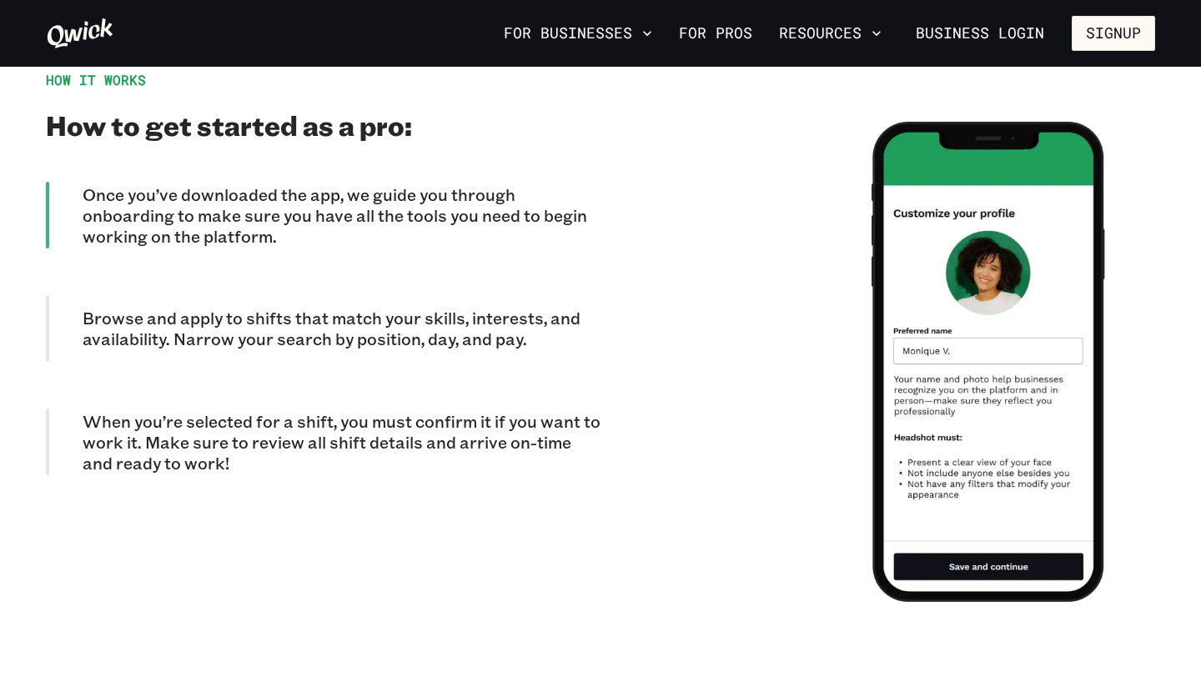
click at [52, 296] on div "Browse and apply to shifts that match your skills, interests, and availability.…" at bounding box center [323, 328] width 555 height 67
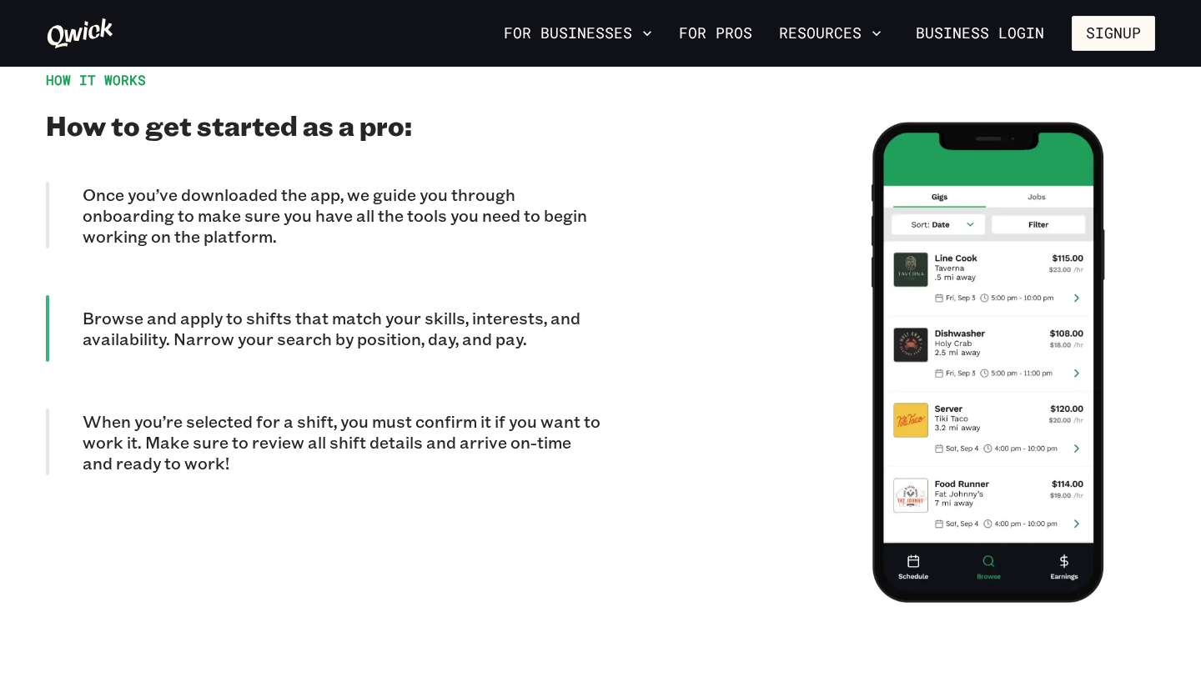
click at [43, 406] on div "HOW IT WORKS How to get started as a pro: Once you’ve downloaded the app, we gu…" at bounding box center [600, 362] width 1143 height 581
click at [46, 409] on div at bounding box center [47, 442] width 3 height 67
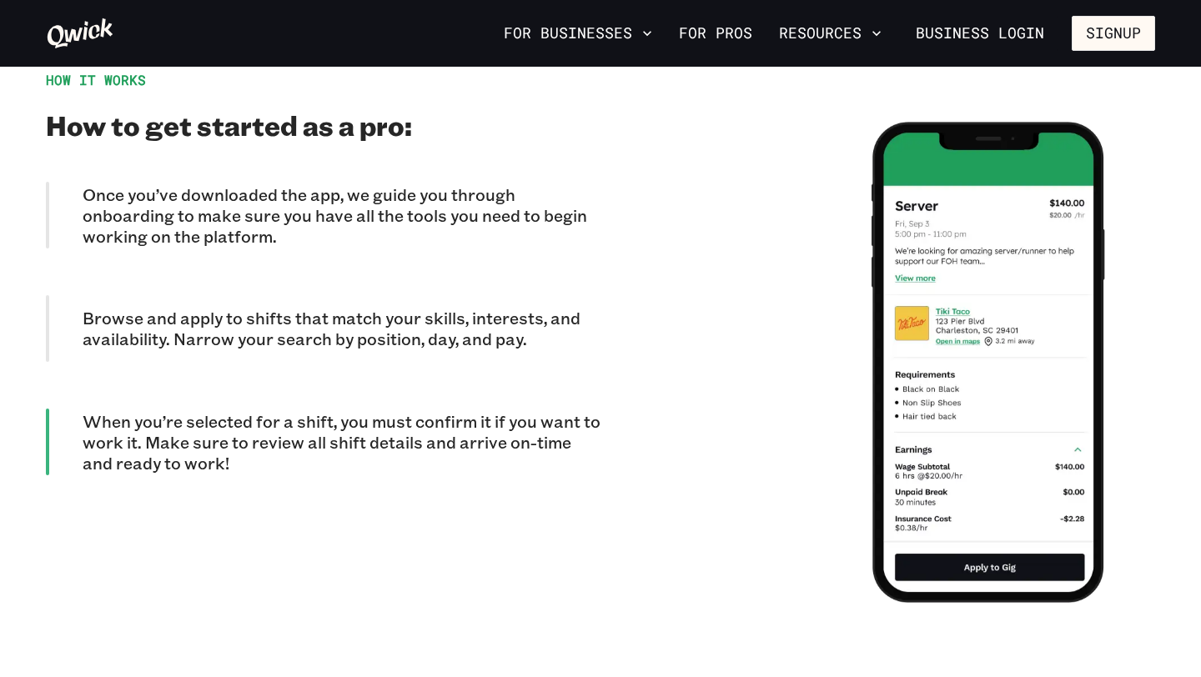
click at [48, 191] on div at bounding box center [47, 215] width 3 height 67
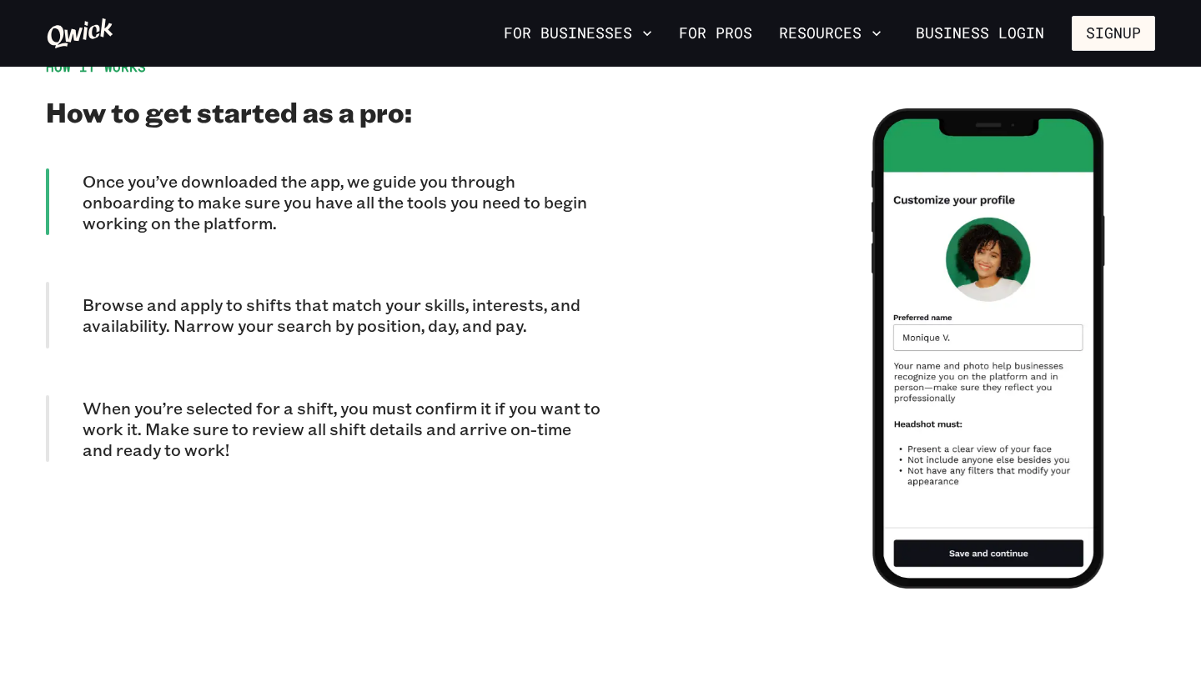
scroll to position [1469, 0]
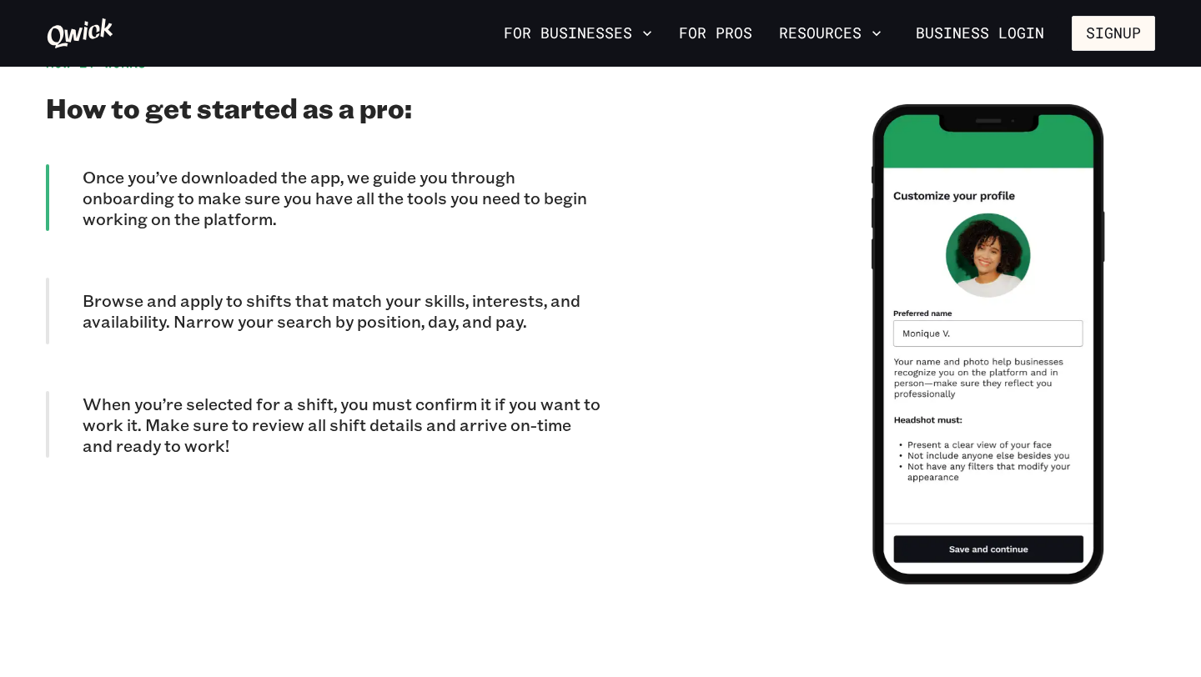
click at [48, 281] on div at bounding box center [47, 311] width 3 height 67
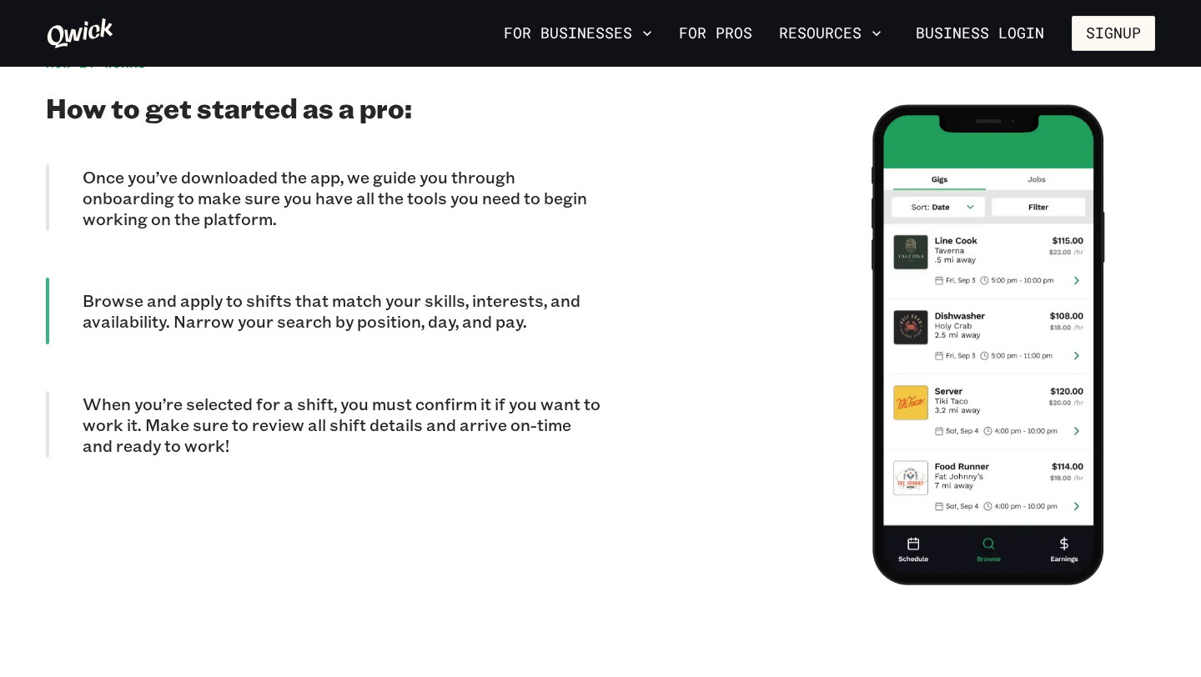
click at [47, 392] on div at bounding box center [47, 424] width 3 height 67
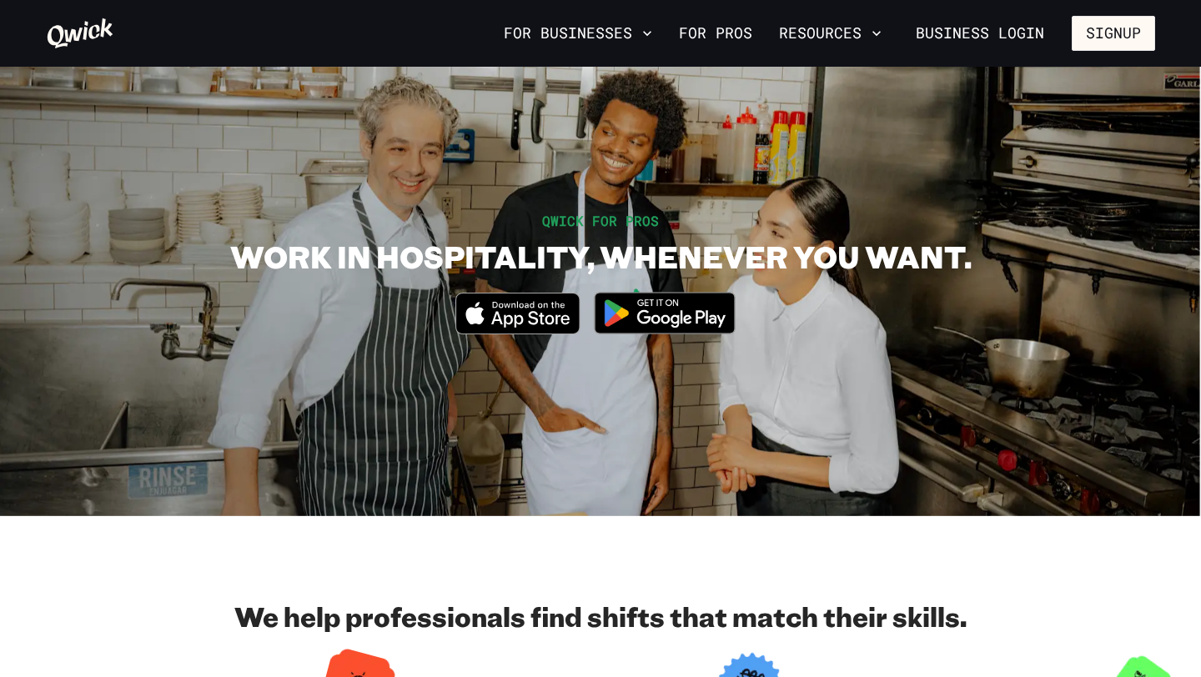
scroll to position [26, 0]
